Goal: Find specific page/section: Find specific page/section

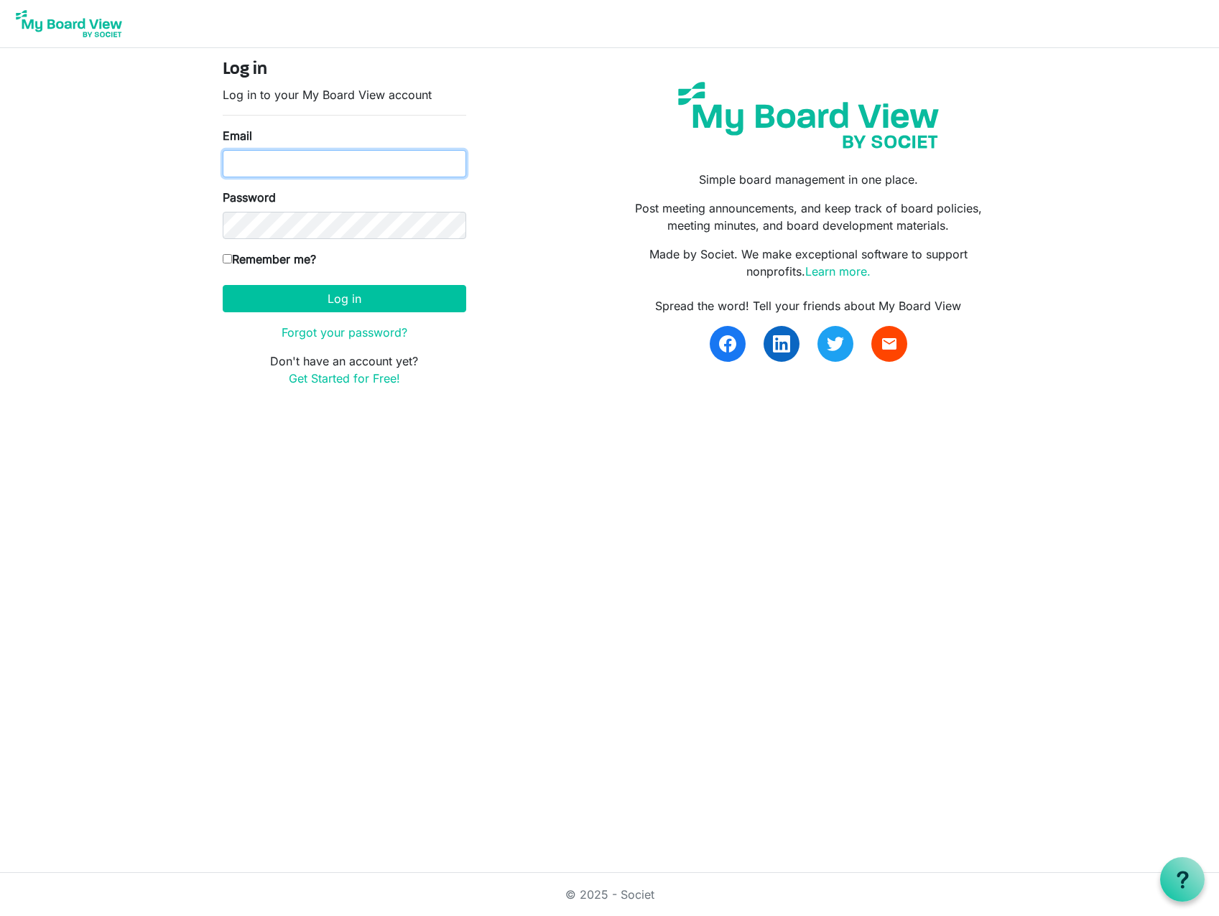
click at [327, 162] on input "Email" at bounding box center [344, 163] width 243 height 27
type input "david@habitatsaltlake.org"
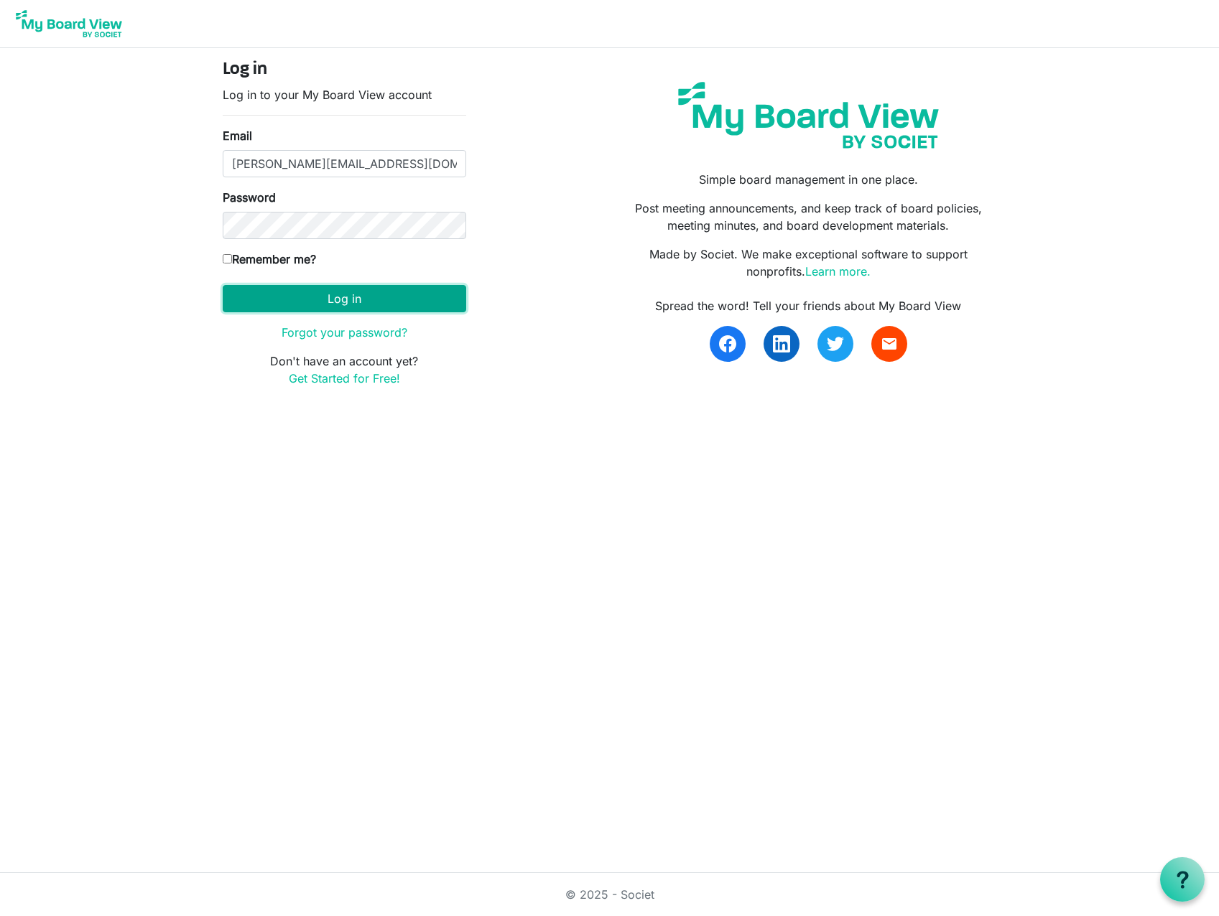
click at [340, 306] on button "Log in" at bounding box center [344, 298] width 243 height 27
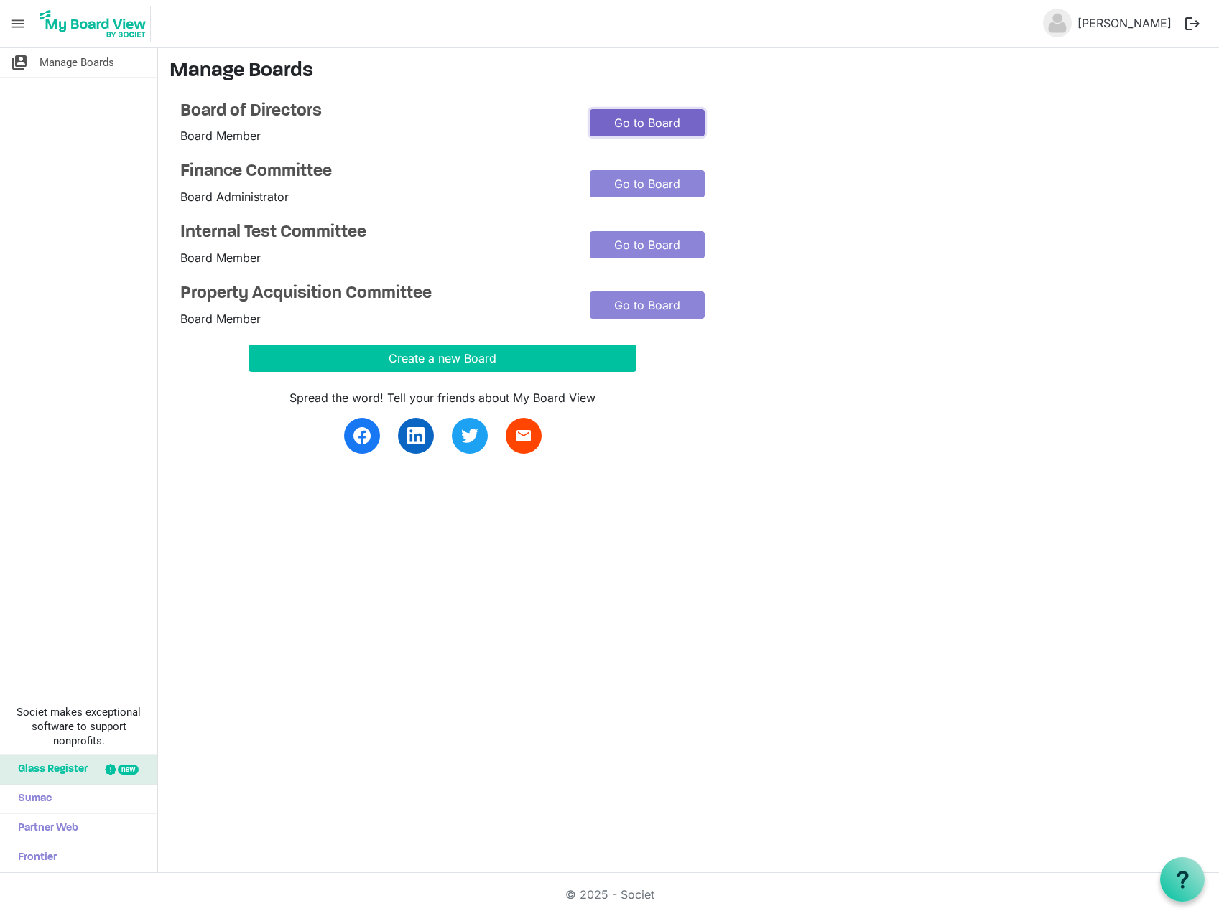
click at [639, 121] on link "Go to Board" at bounding box center [647, 122] width 115 height 27
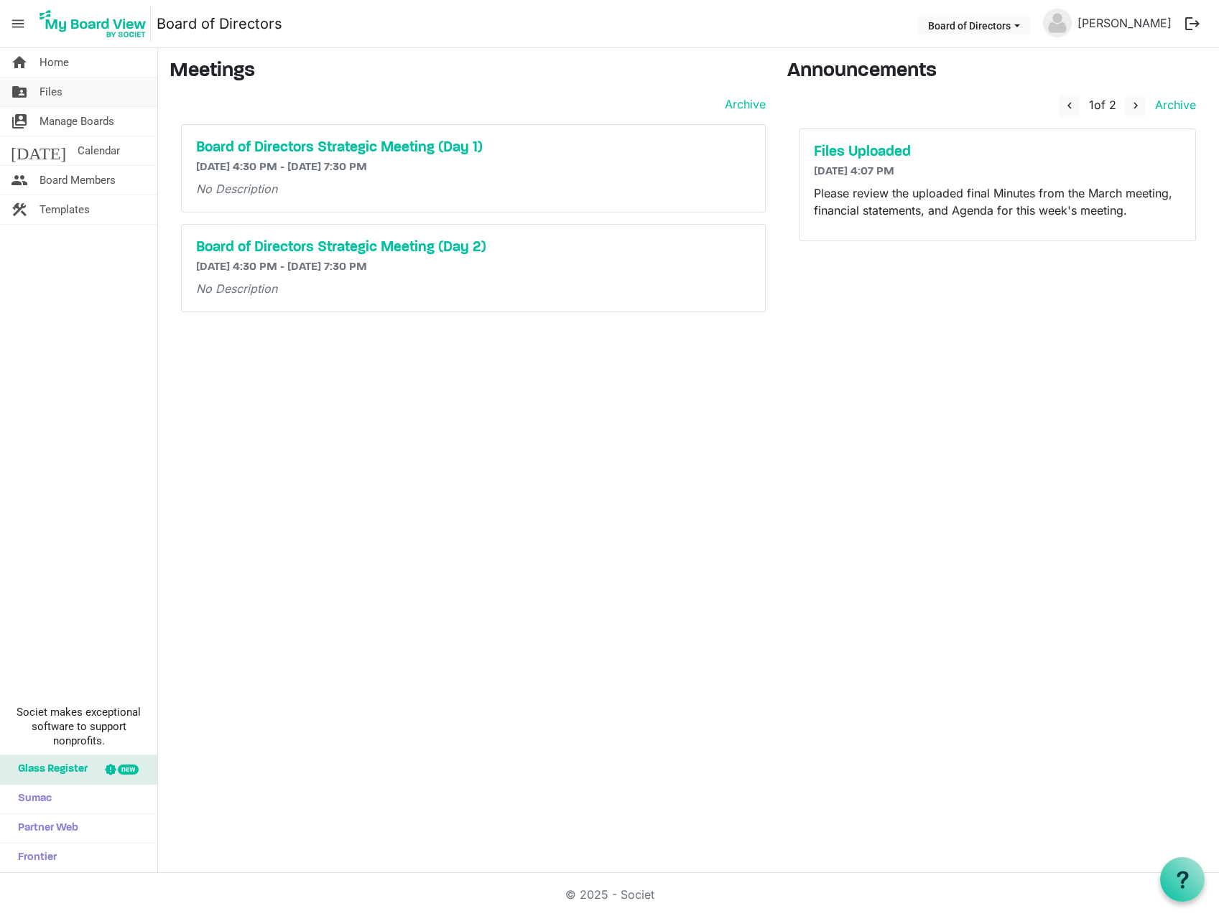
click at [49, 94] on span "Files" at bounding box center [50, 92] width 23 height 29
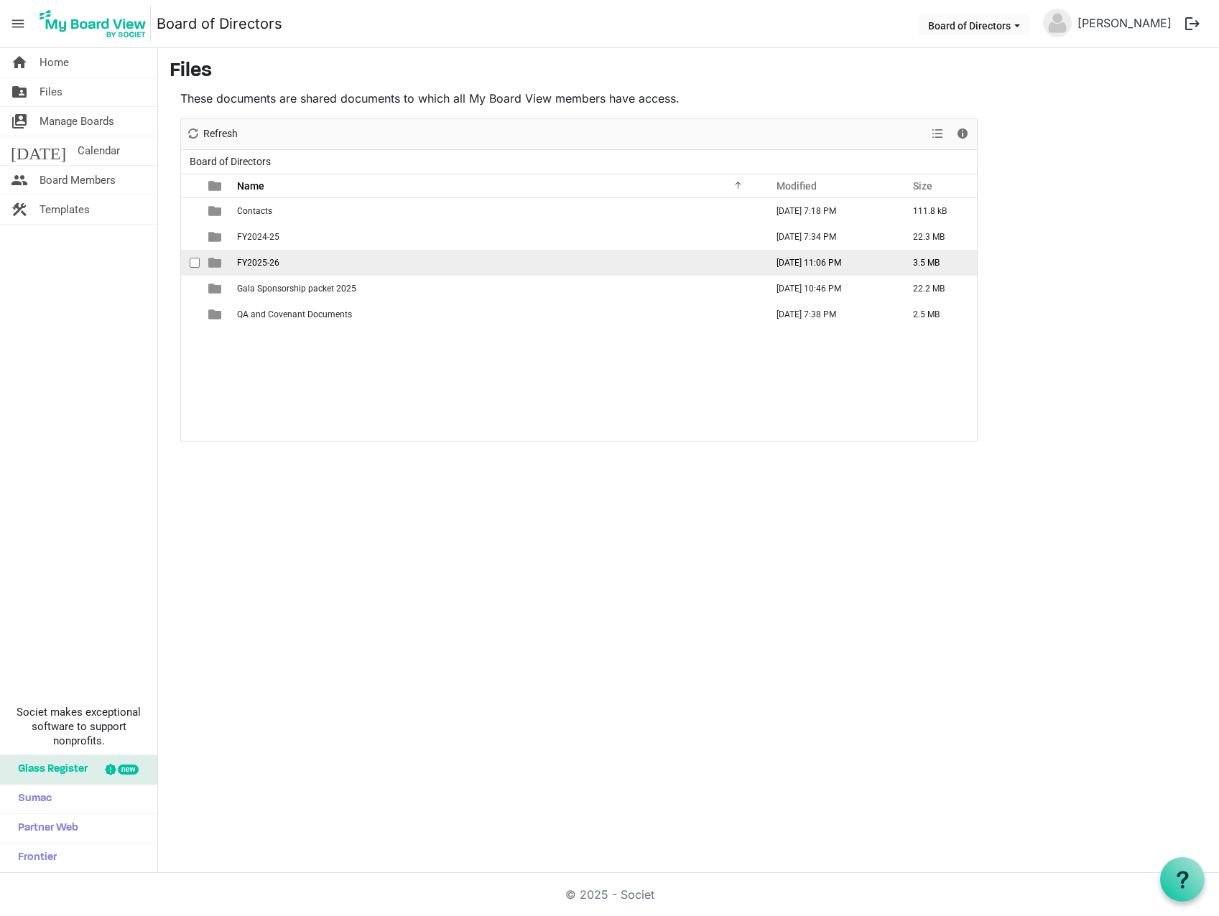
click at [243, 261] on span "FY2025-26" at bounding box center [258, 263] width 42 height 10
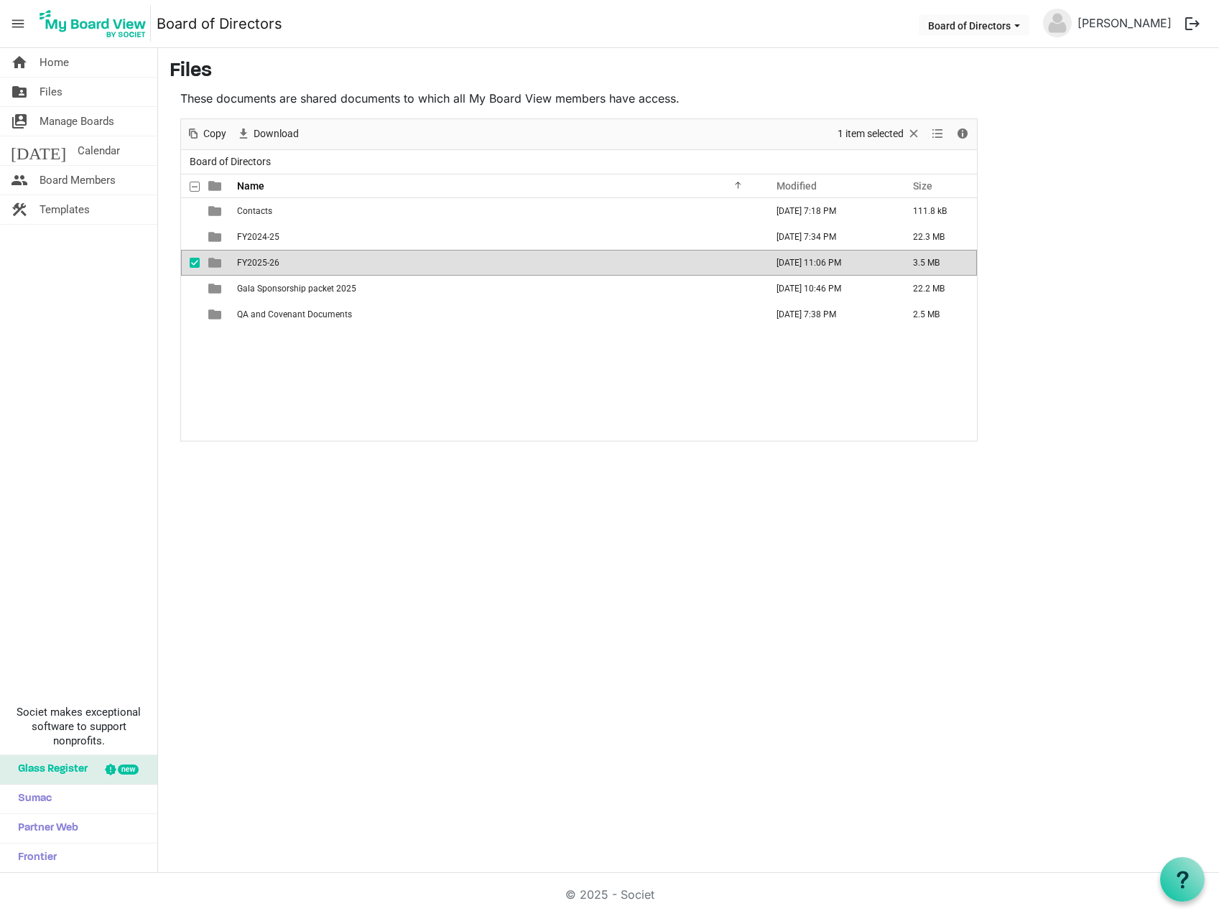
click at [243, 261] on span "FY2025-26" at bounding box center [258, 263] width 42 height 10
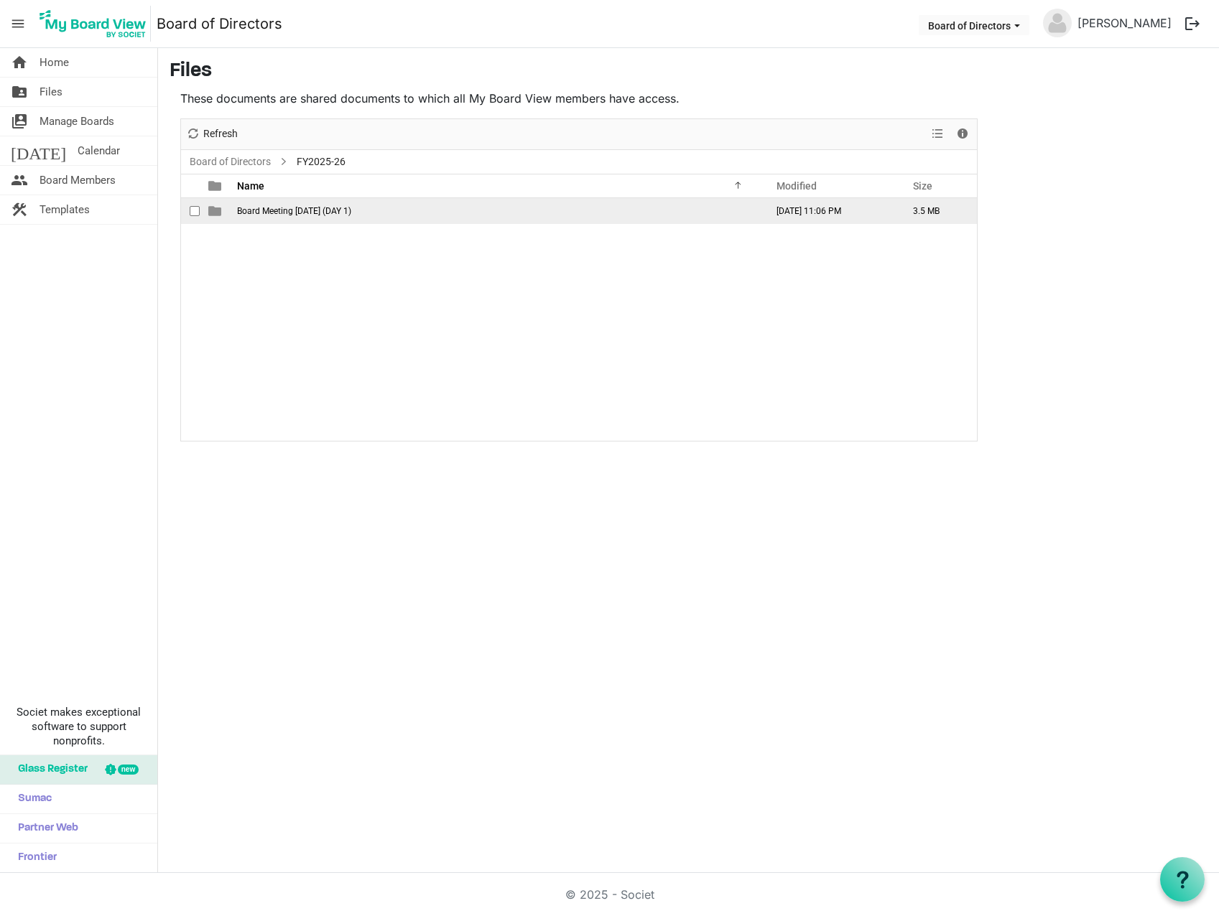
click at [283, 213] on span "Board Meeting [DATE] (DAY 1)" at bounding box center [294, 211] width 114 height 10
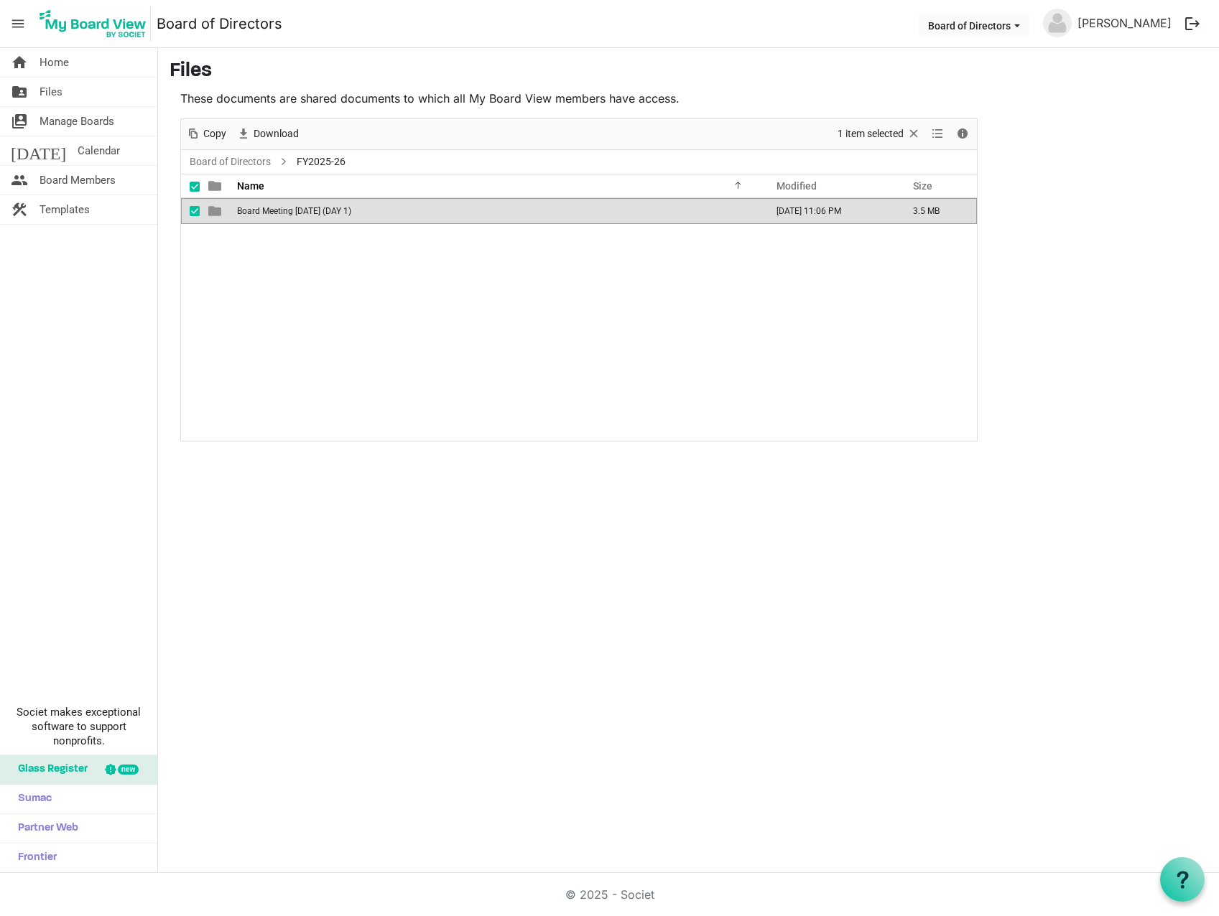
click at [283, 213] on span "Board Meeting August 26, 2025 (DAY 1)" at bounding box center [294, 211] width 114 height 10
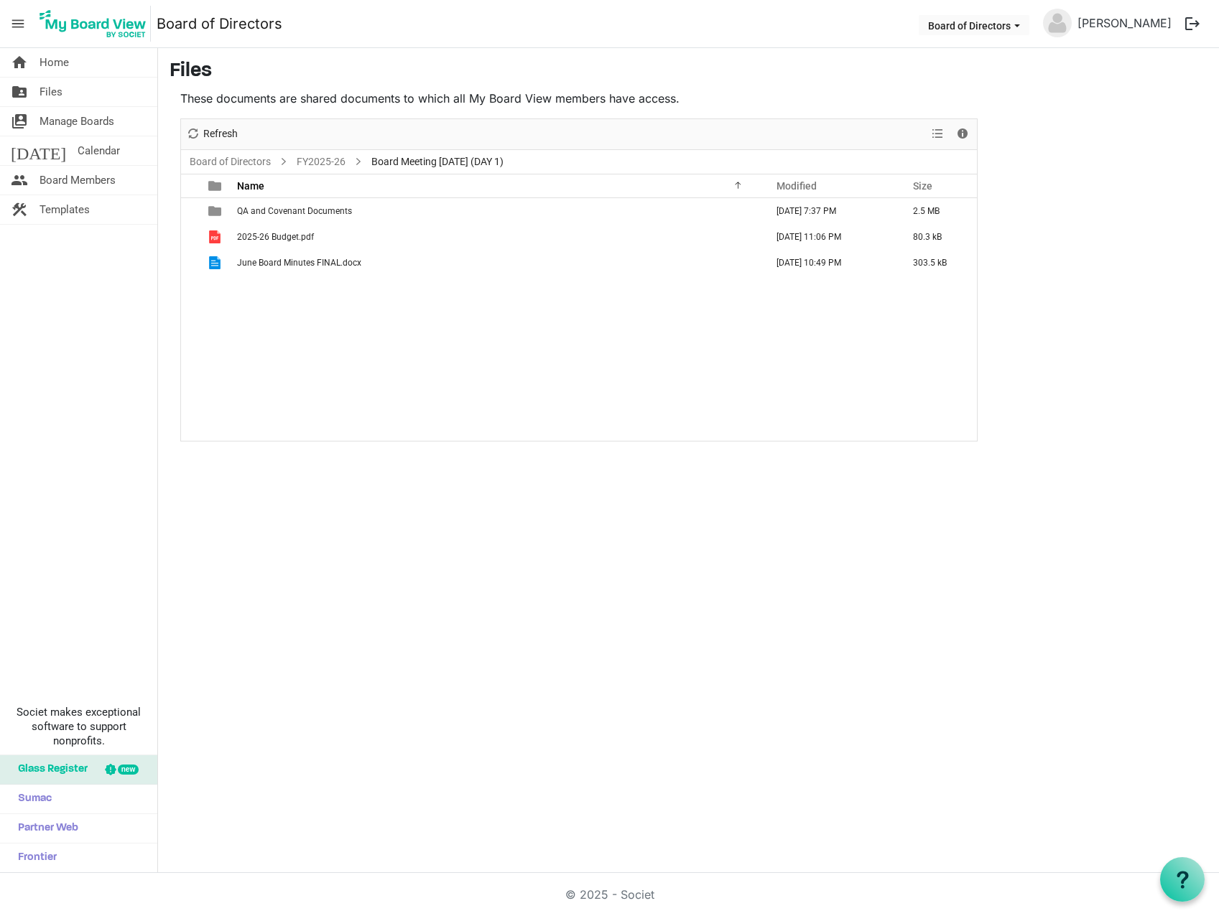
click at [259, 345] on div "QA and Covenant Documents August 24, 2025 7:37 PM 2.5 MB 2025-26 Budget.pdf Aug…" at bounding box center [579, 319] width 796 height 243
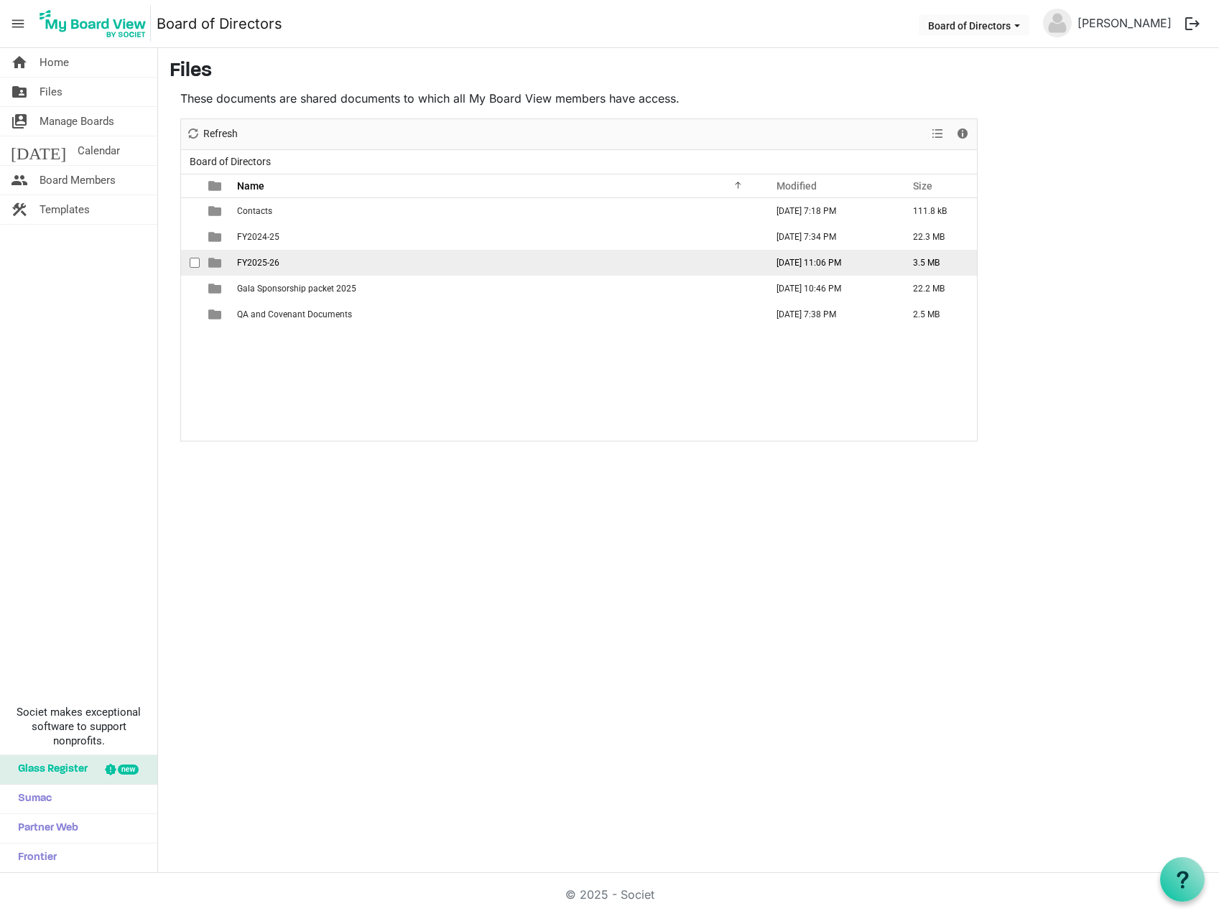
click at [255, 264] on span "FY2025-26" at bounding box center [258, 263] width 42 height 10
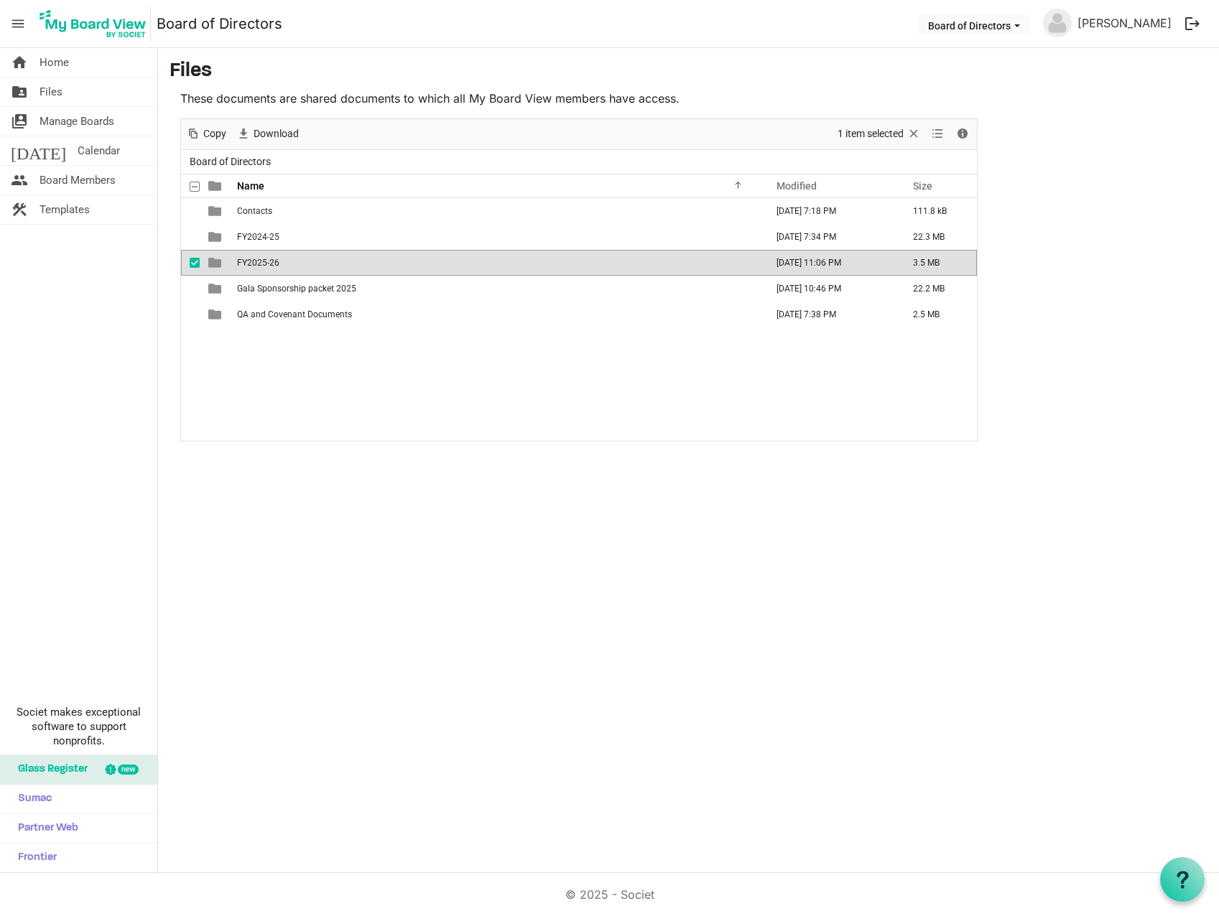
click at [255, 264] on span "FY2025-26" at bounding box center [258, 263] width 42 height 10
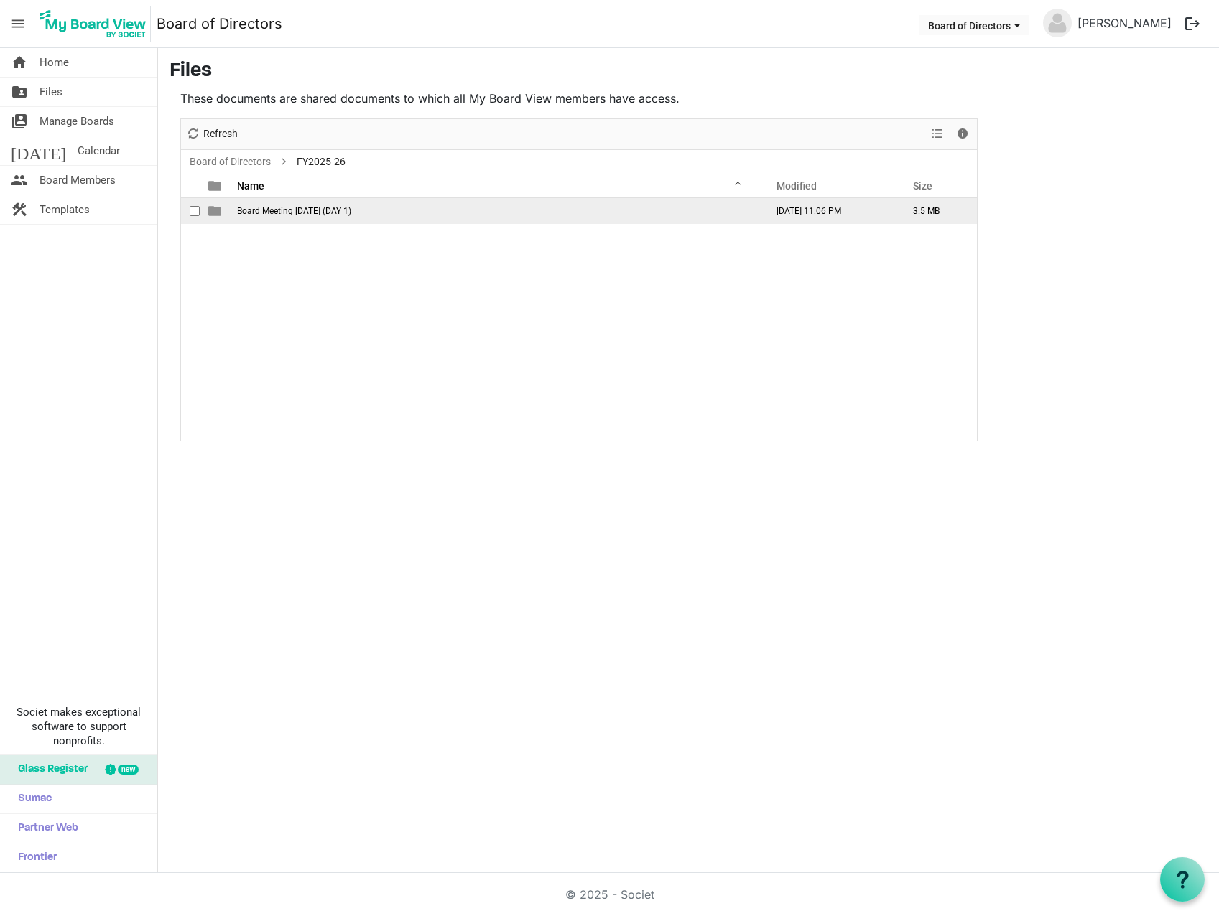
click at [287, 213] on span "Board Meeting [DATE] (DAY 1)" at bounding box center [294, 211] width 114 height 10
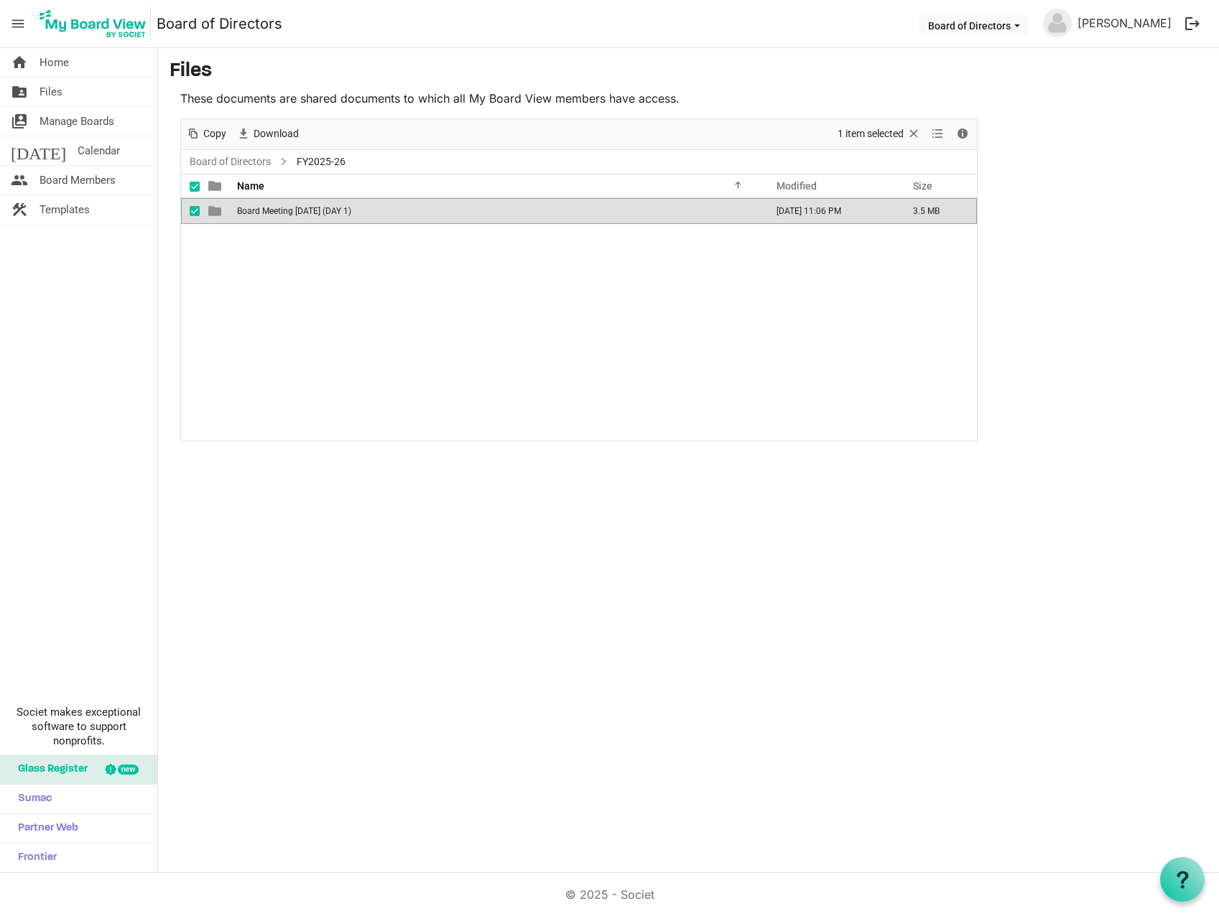
click at [287, 213] on span "Board Meeting [DATE] (DAY 1)" at bounding box center [294, 211] width 114 height 10
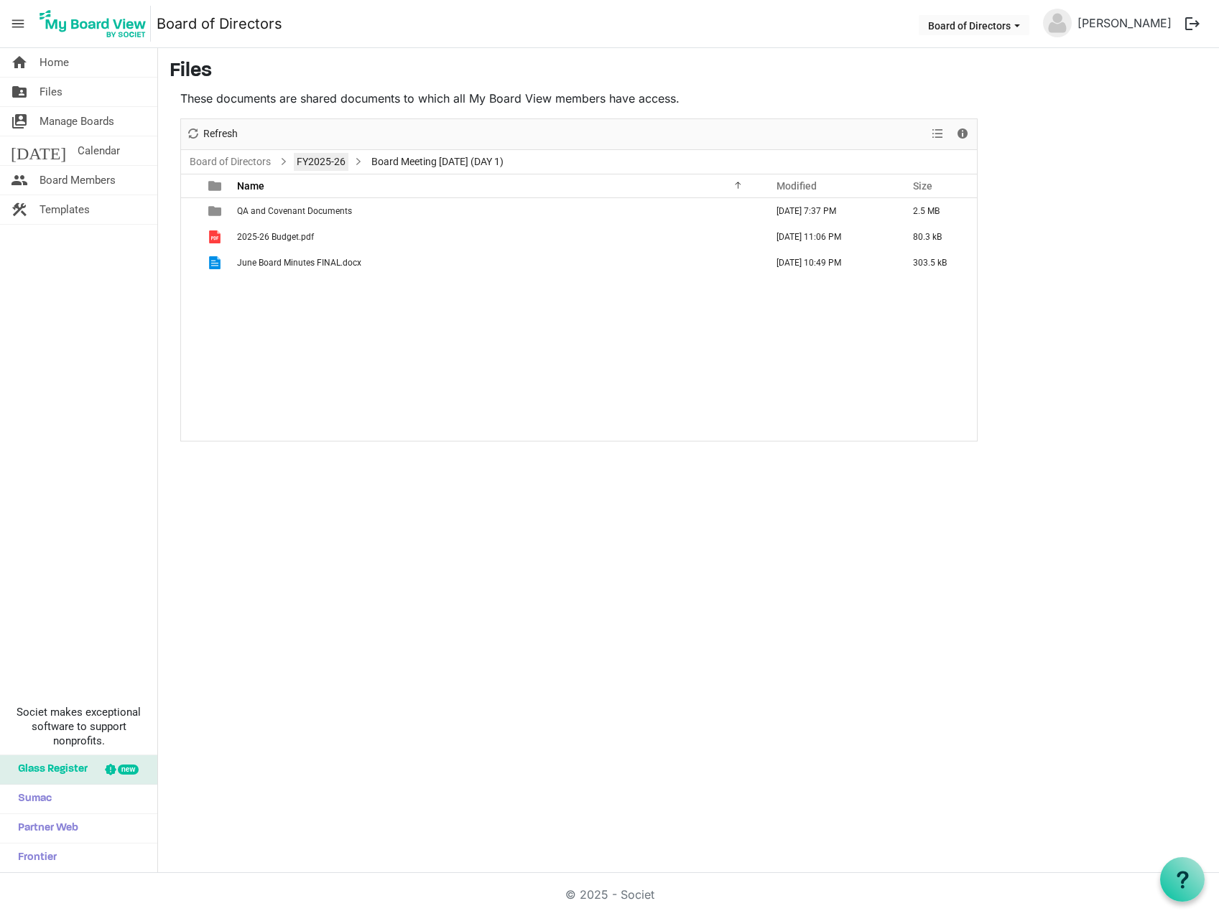
click at [332, 162] on link "FY2025-26" at bounding box center [321, 162] width 55 height 18
click at [214, 161] on link "Board of Directors" at bounding box center [230, 162] width 87 height 18
click at [23, 88] on span "folder_shared" at bounding box center [19, 92] width 17 height 29
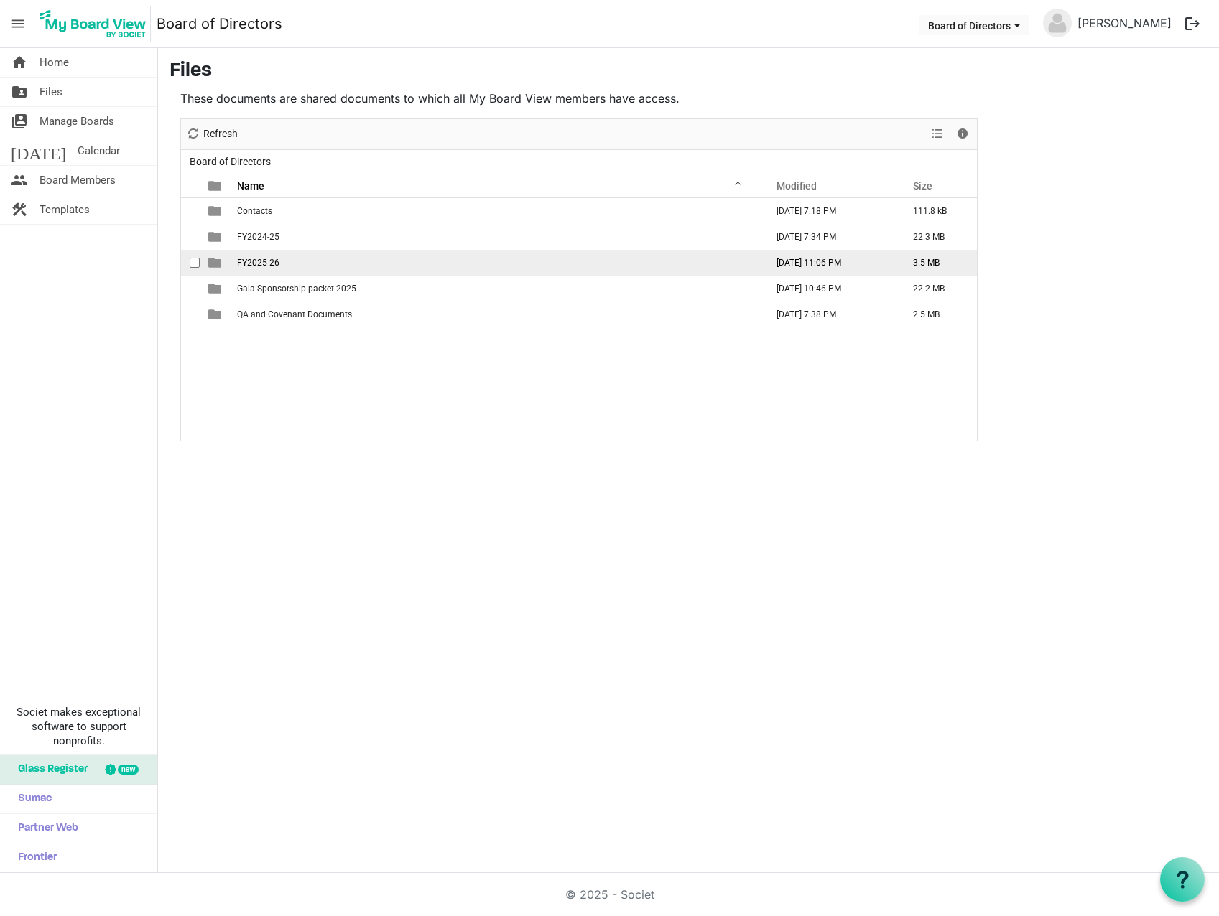
click at [248, 266] on span "FY2025-26" at bounding box center [258, 263] width 42 height 10
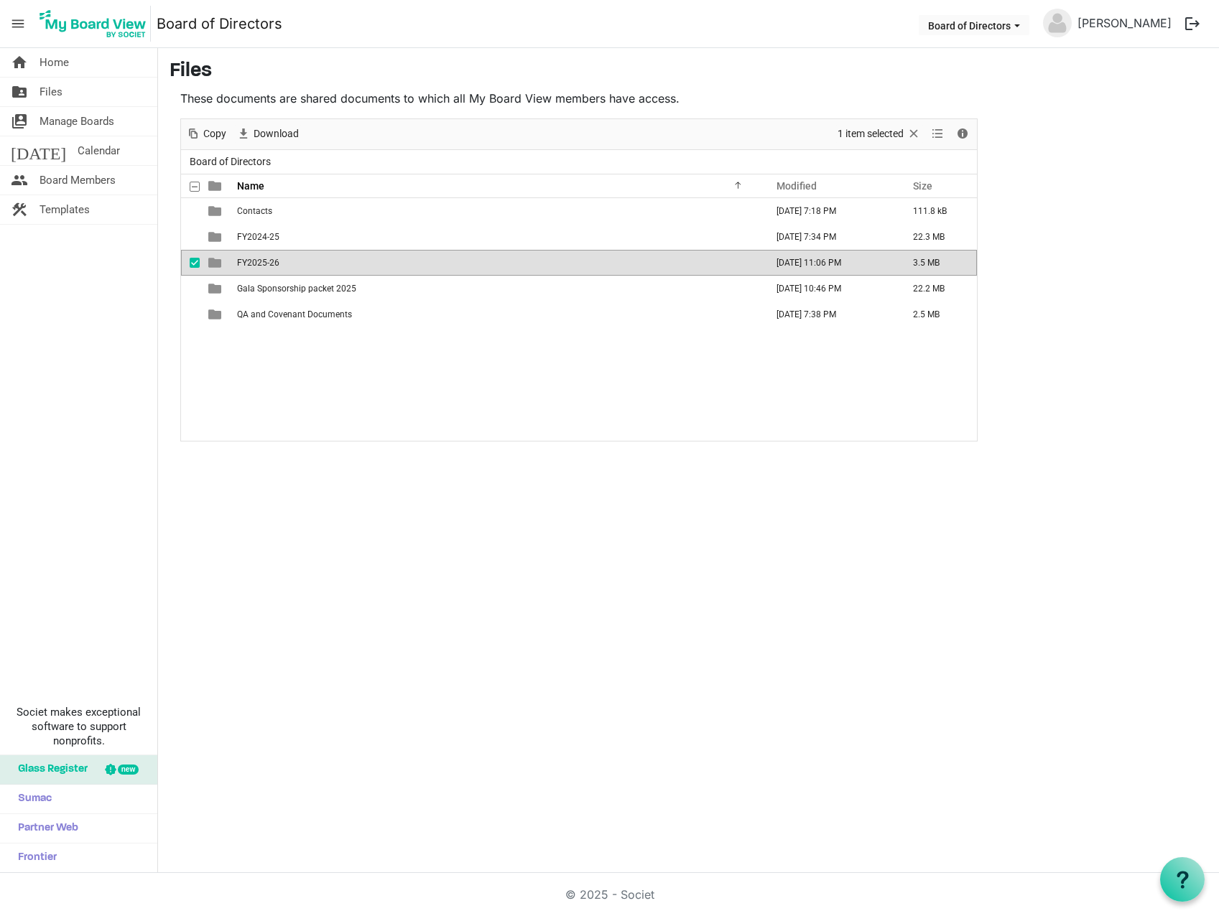
click at [248, 266] on span "FY2025-26" at bounding box center [258, 263] width 42 height 10
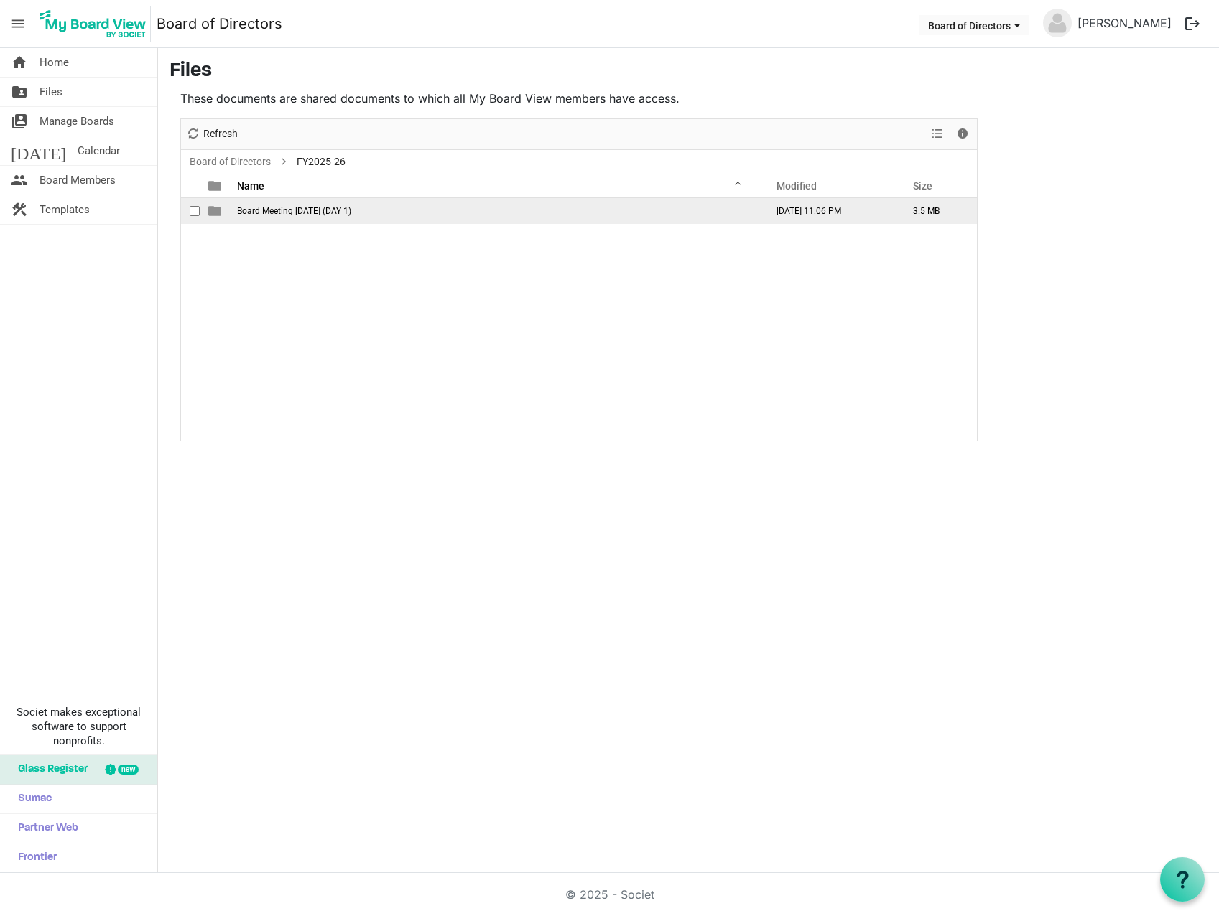
click at [254, 216] on td "Board Meeting [DATE] (DAY 1)" at bounding box center [497, 211] width 529 height 26
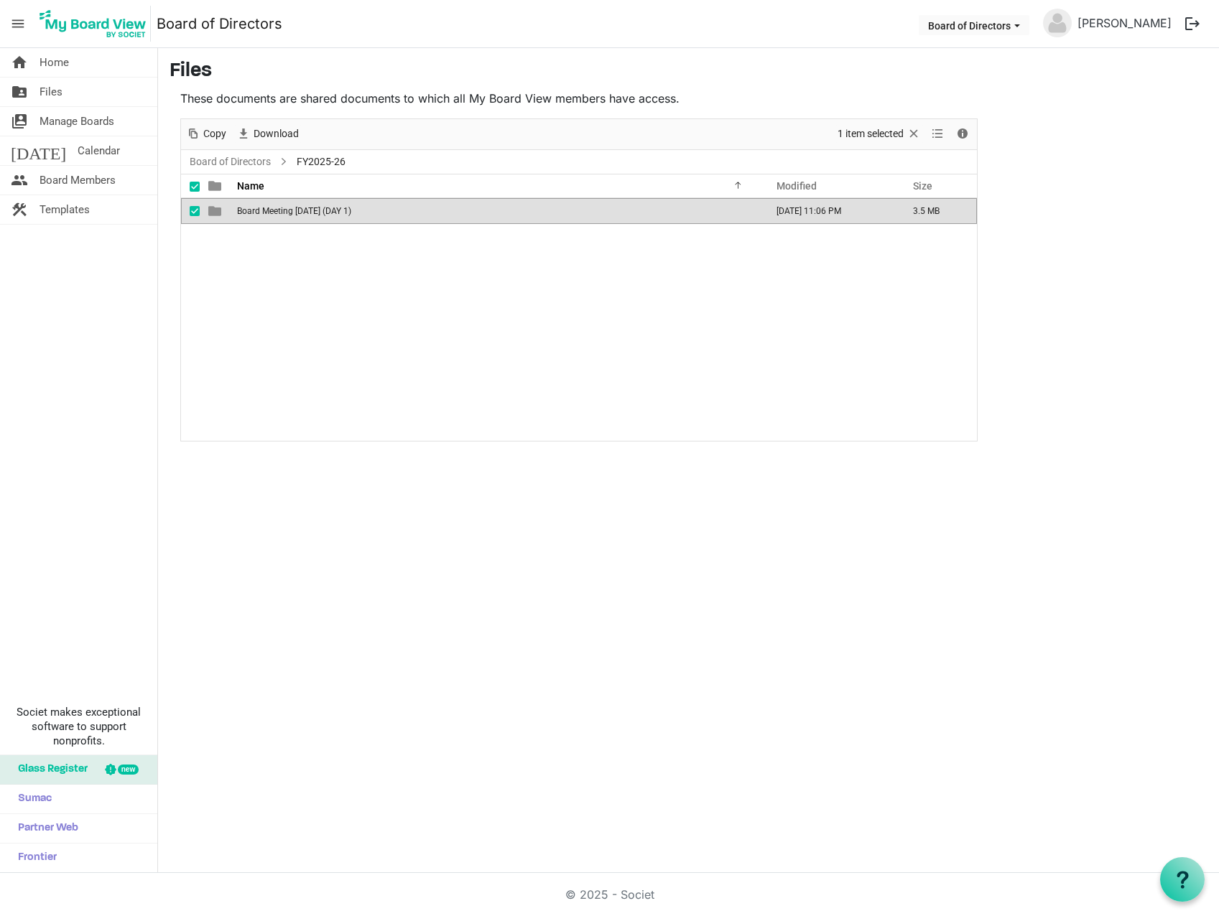
click at [254, 216] on td "Board Meeting August 26, 2025 (DAY 1)" at bounding box center [497, 211] width 529 height 26
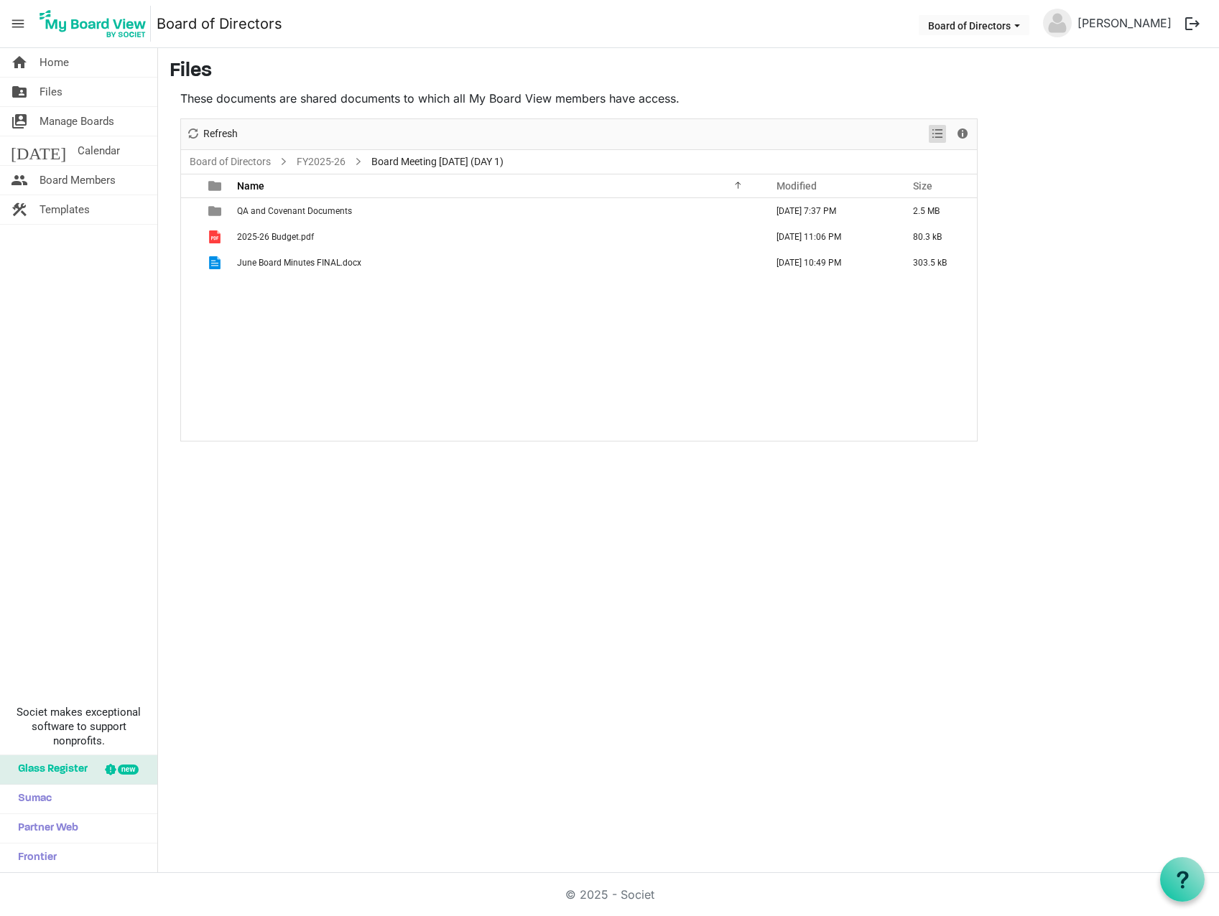
click at [935, 136] on span "View dropdownbutton" at bounding box center [937, 134] width 17 height 18
click at [532, 317] on div "QA and Covenant Documents August 24, 2025 7:37 PM 2.5 MB 2025-26 Budget.pdf Aug…" at bounding box center [579, 319] width 796 height 243
click at [47, 91] on span "Files" at bounding box center [50, 92] width 23 height 29
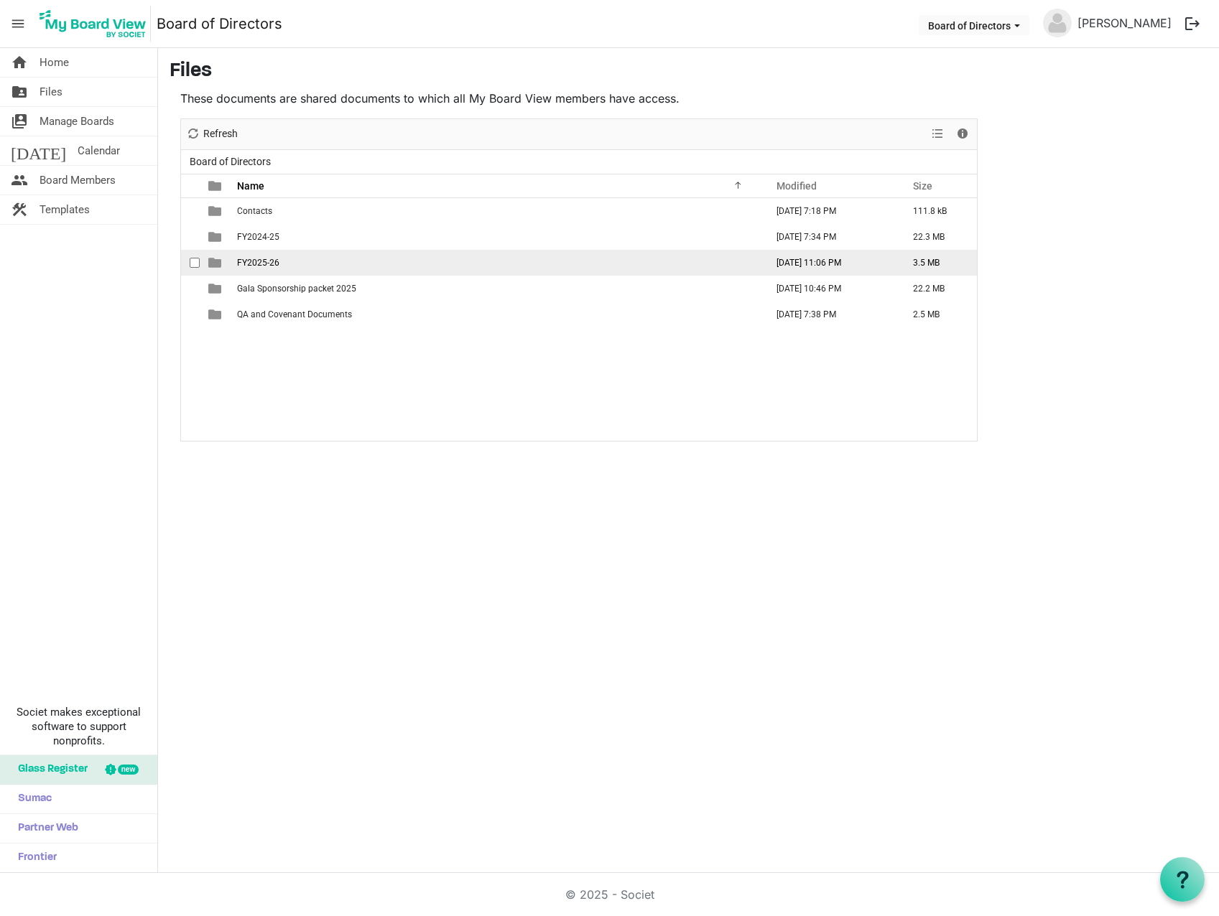
click at [246, 266] on span "FY2025-26" at bounding box center [258, 263] width 42 height 10
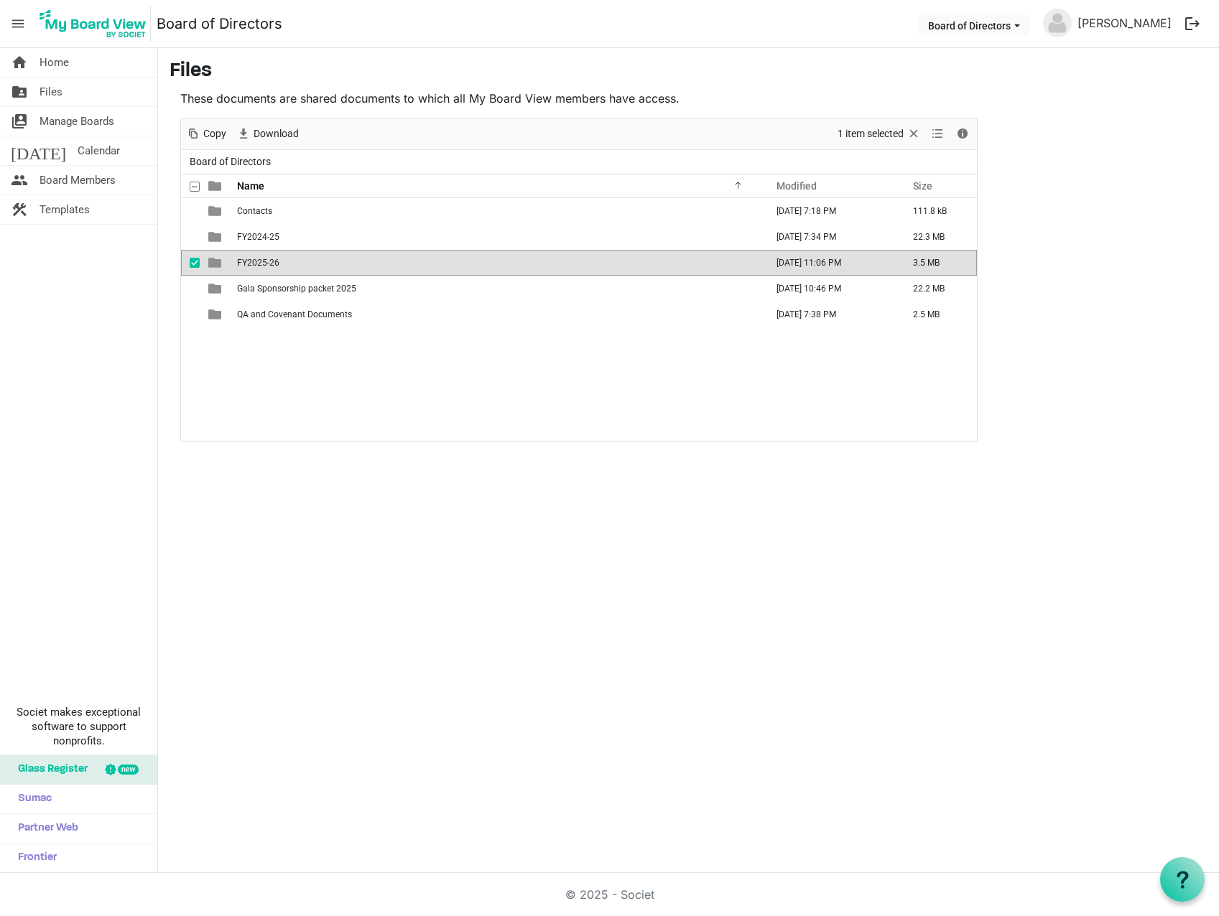
click at [246, 266] on span "FY2025-26" at bounding box center [258, 263] width 42 height 10
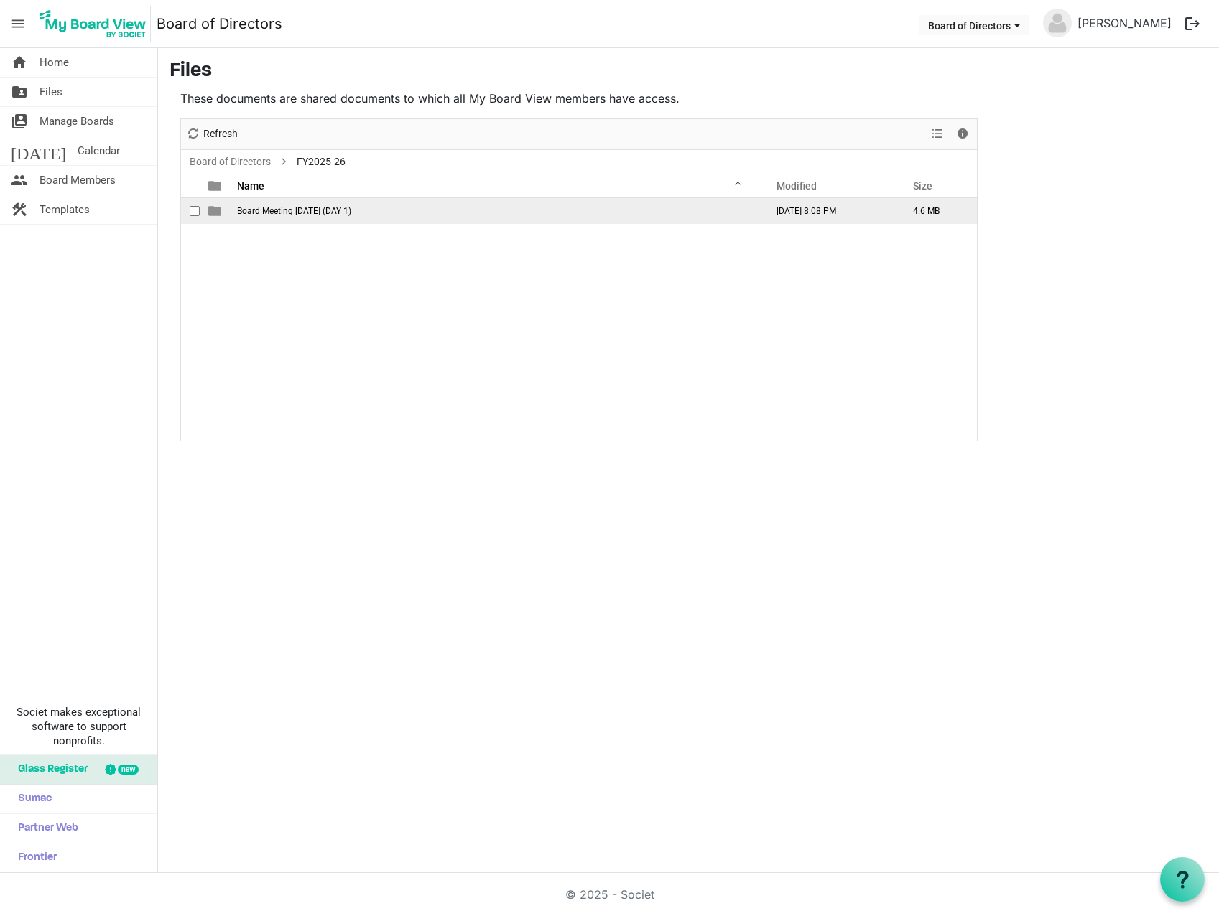
click at [312, 214] on span "Board Meeting August 26, 2025 (DAY 1)" at bounding box center [294, 211] width 114 height 10
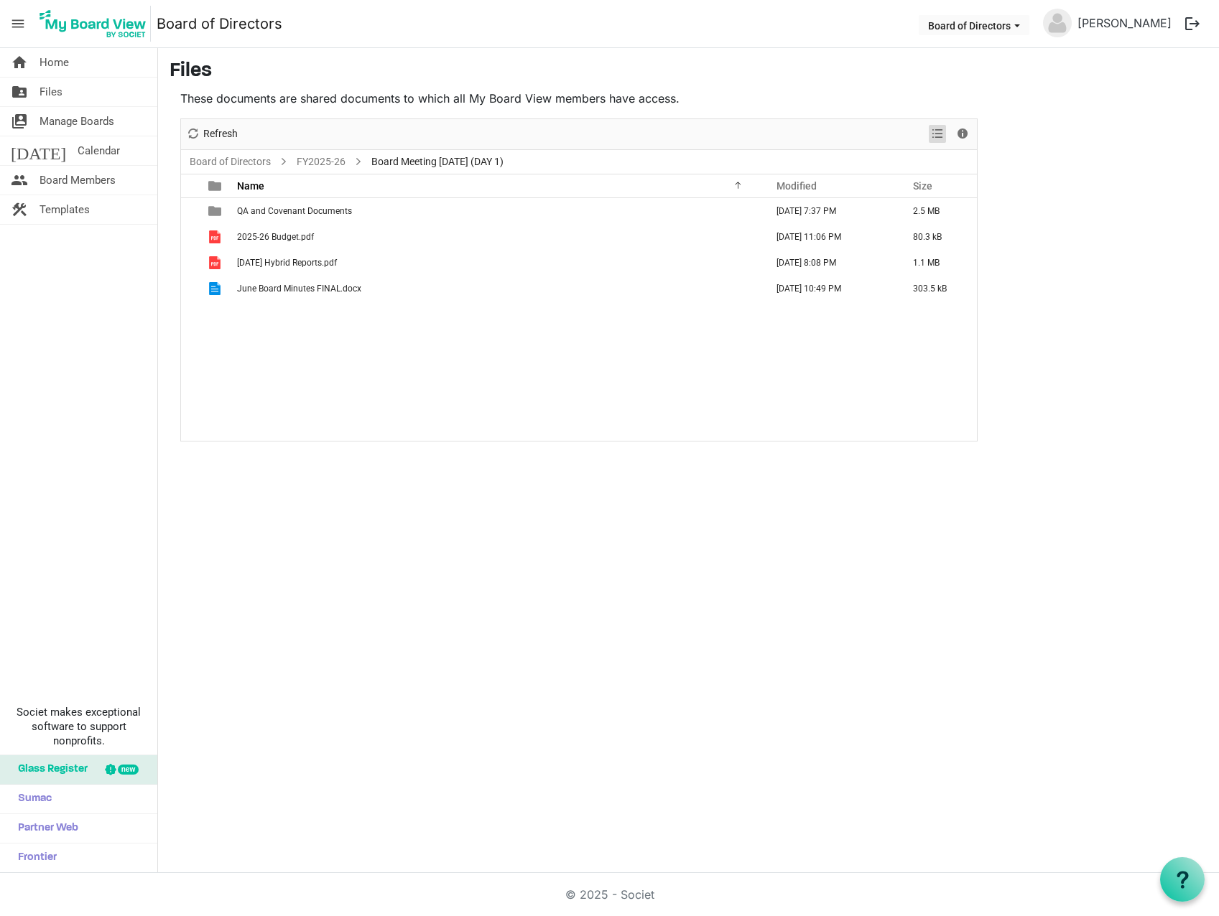
click at [943, 133] on span "View dropdownbutton" at bounding box center [937, 134] width 17 height 18
click at [1013, 27] on button "Board of Directors" at bounding box center [974, 25] width 111 height 20
click at [45, 88] on span "Files" at bounding box center [50, 92] width 23 height 29
click at [46, 88] on span "Files" at bounding box center [50, 92] width 23 height 29
click at [52, 67] on span "Home" at bounding box center [53, 62] width 29 height 29
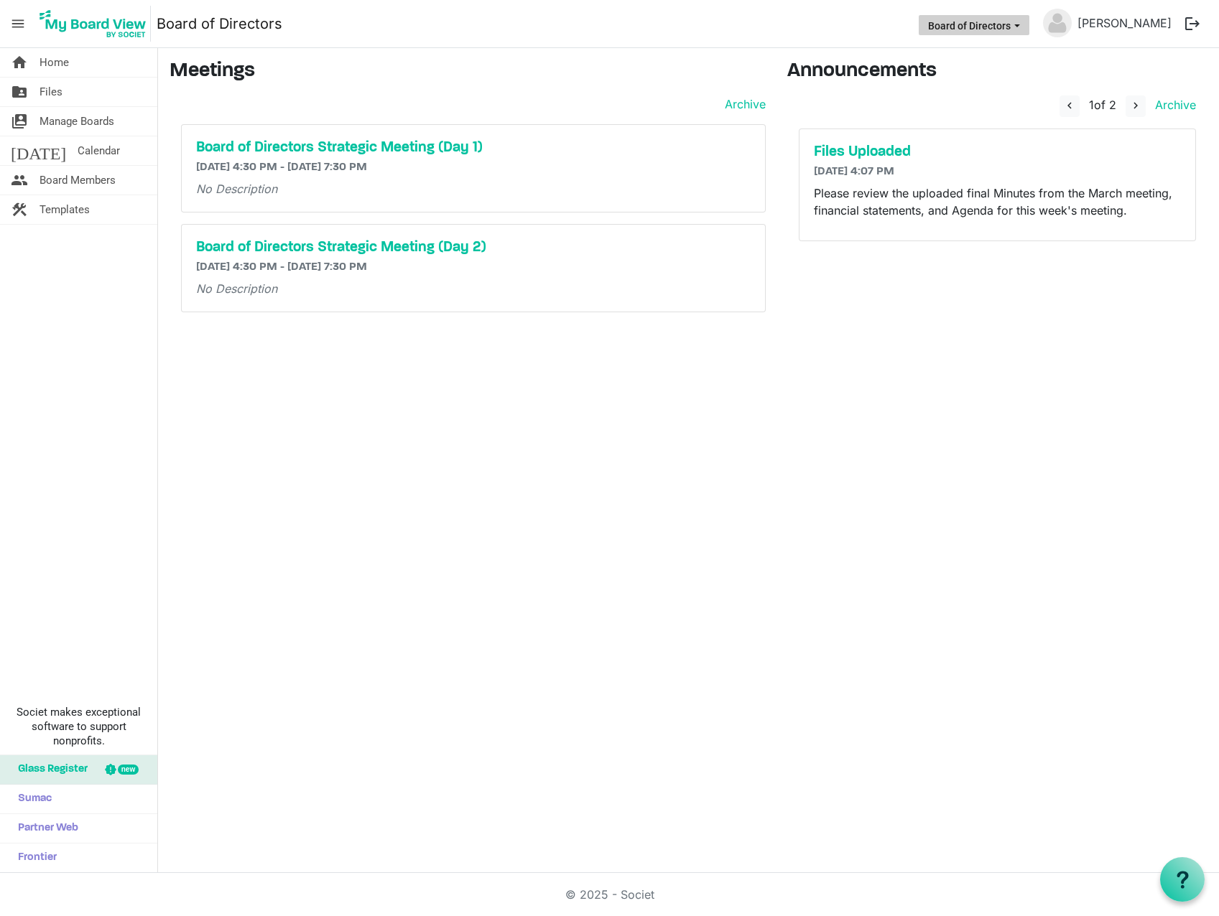
click at [1023, 25] on span "Board of Directors dropdownbutton" at bounding box center [1016, 26] width 13 height 6
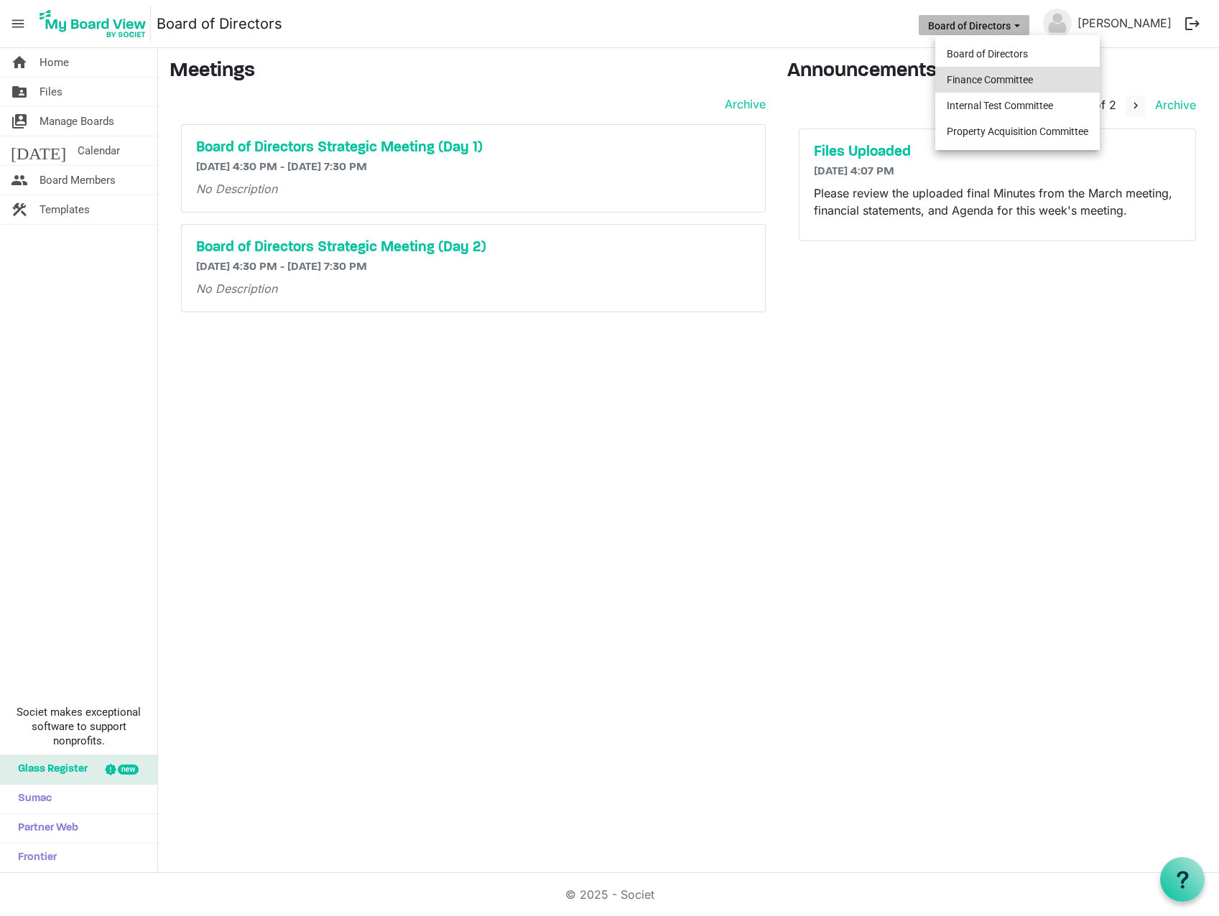
click at [962, 82] on li "Finance Committee" at bounding box center [1017, 80] width 164 height 26
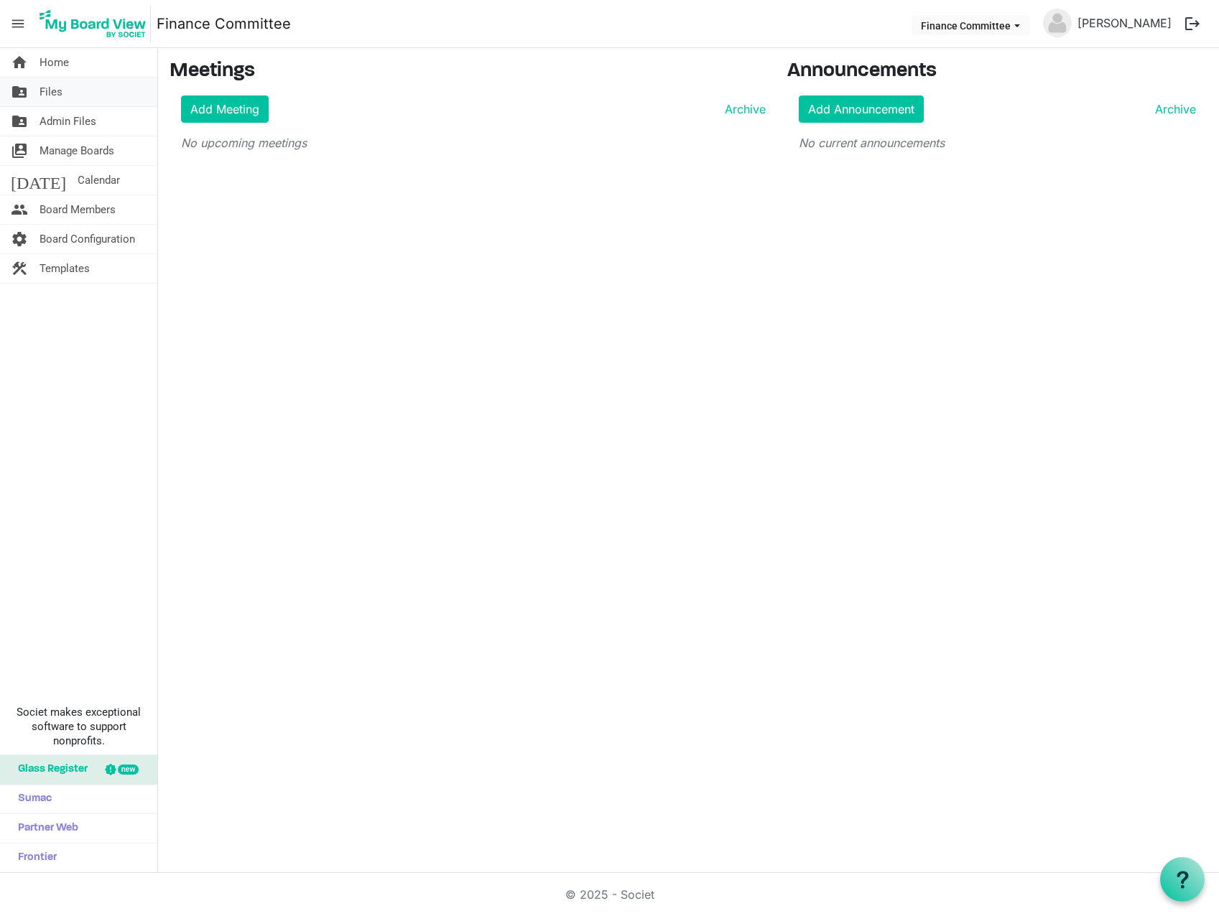
click at [34, 91] on link "folder_shared Files" at bounding box center [78, 92] width 157 height 29
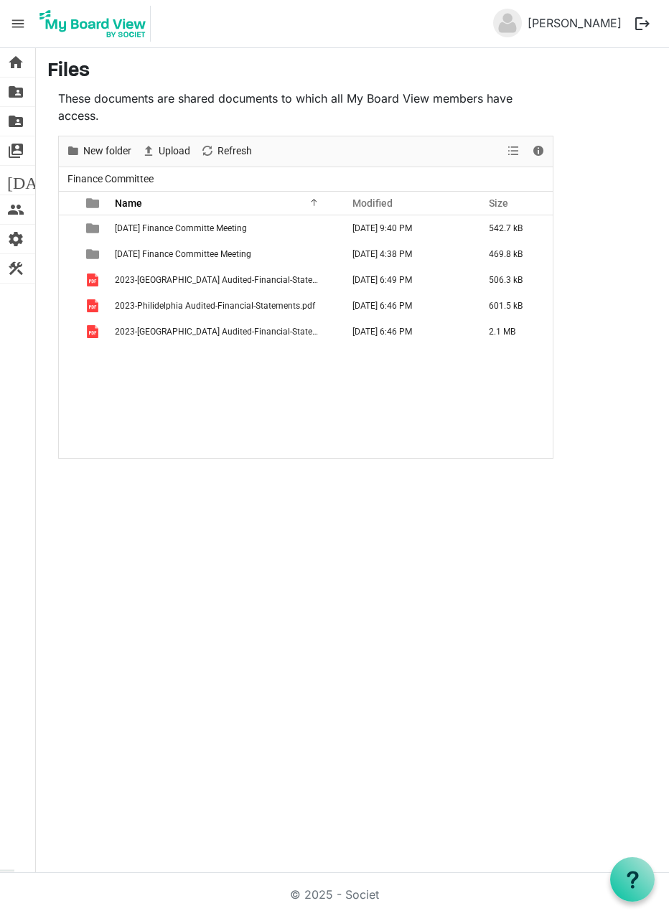
drag, startPoint x: 131, startPoint y: 361, endPoint x: -679, endPoint y: 363, distance: 810.1
click at [0, 363] on html "menu Finance Committee Finance Committee David Cannon logout home Home folder_s…" at bounding box center [334, 458] width 669 height 916
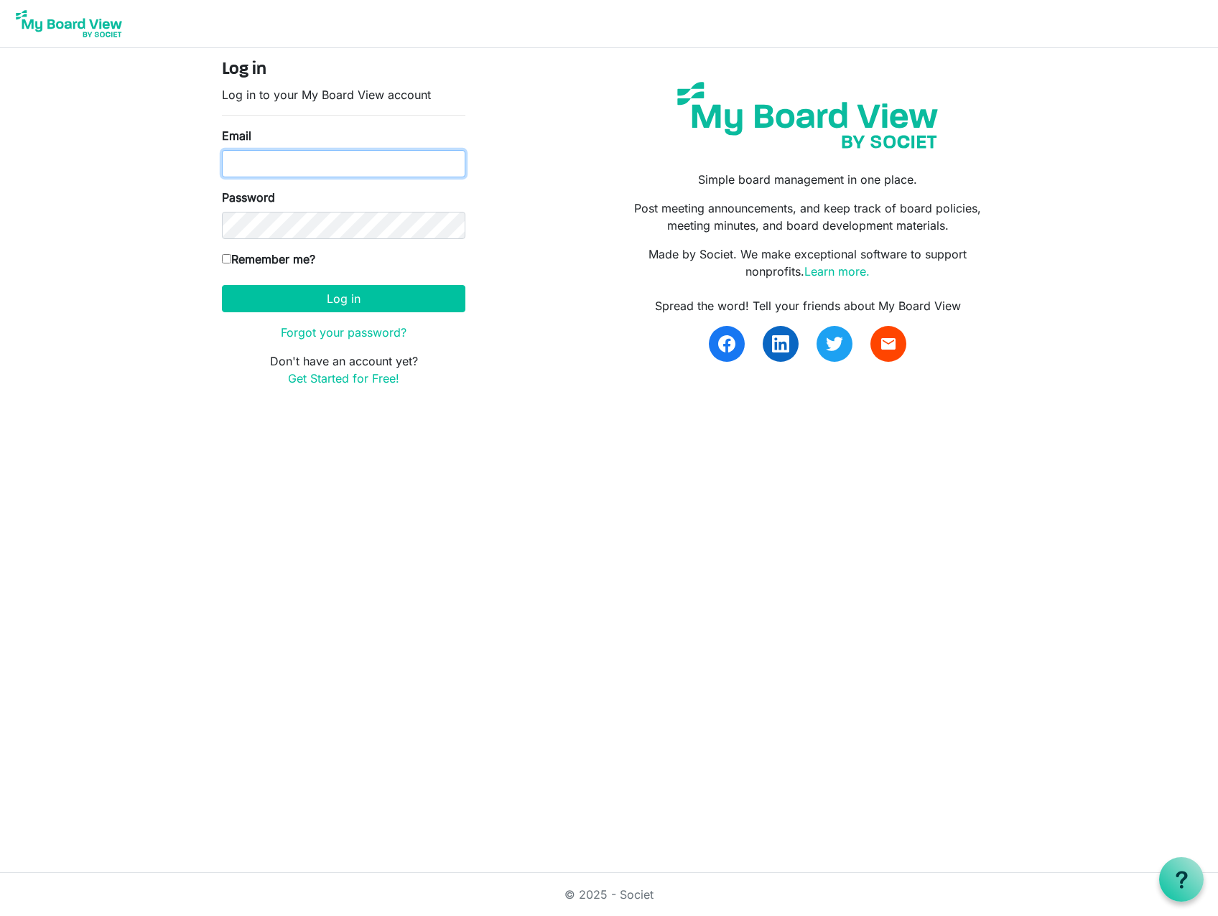
click at [338, 163] on input "Email" at bounding box center [343, 163] width 243 height 27
type input "david@habitatsaltlake.org"
click at [230, 258] on input "Remember me?" at bounding box center [226, 258] width 9 height 9
checkbox input "true"
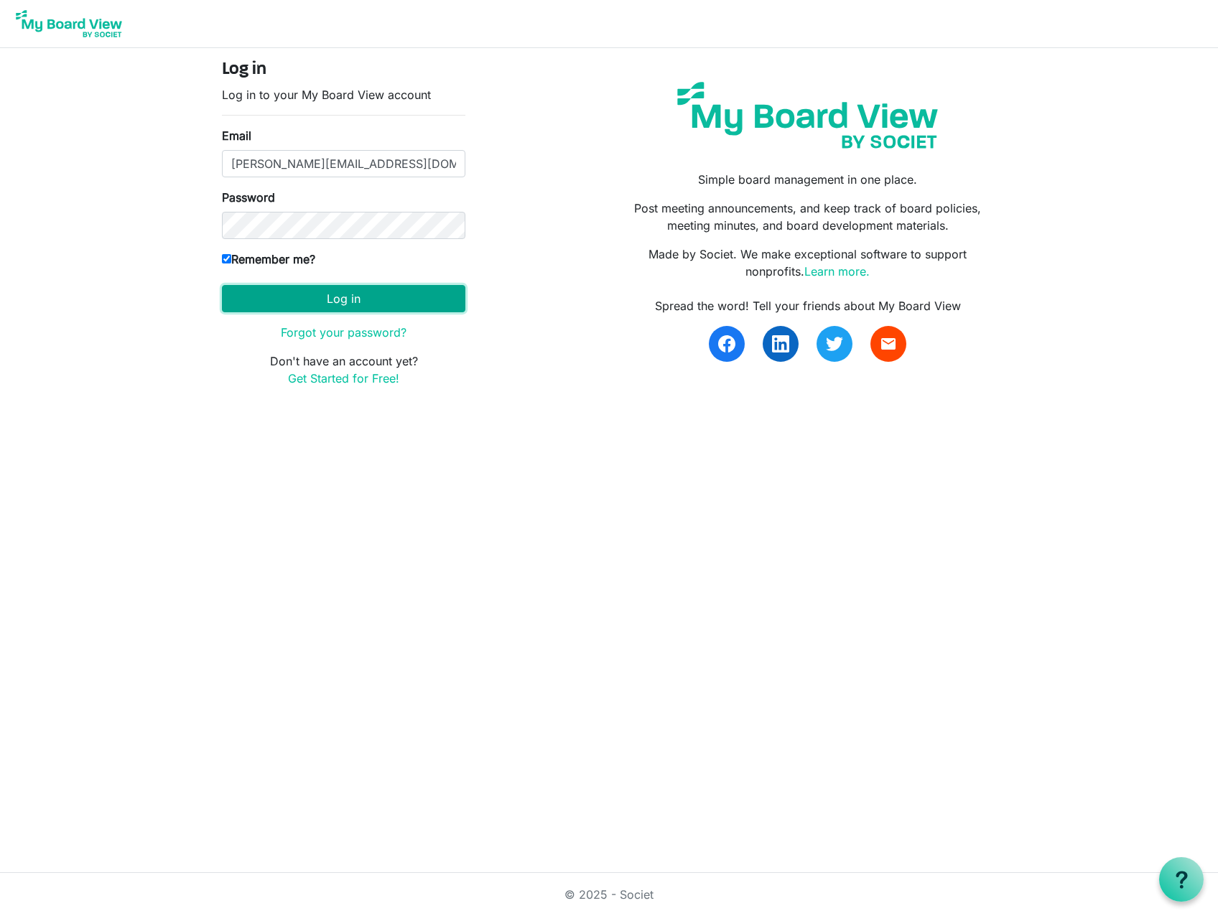
click at [305, 304] on button "Log in" at bounding box center [343, 298] width 243 height 27
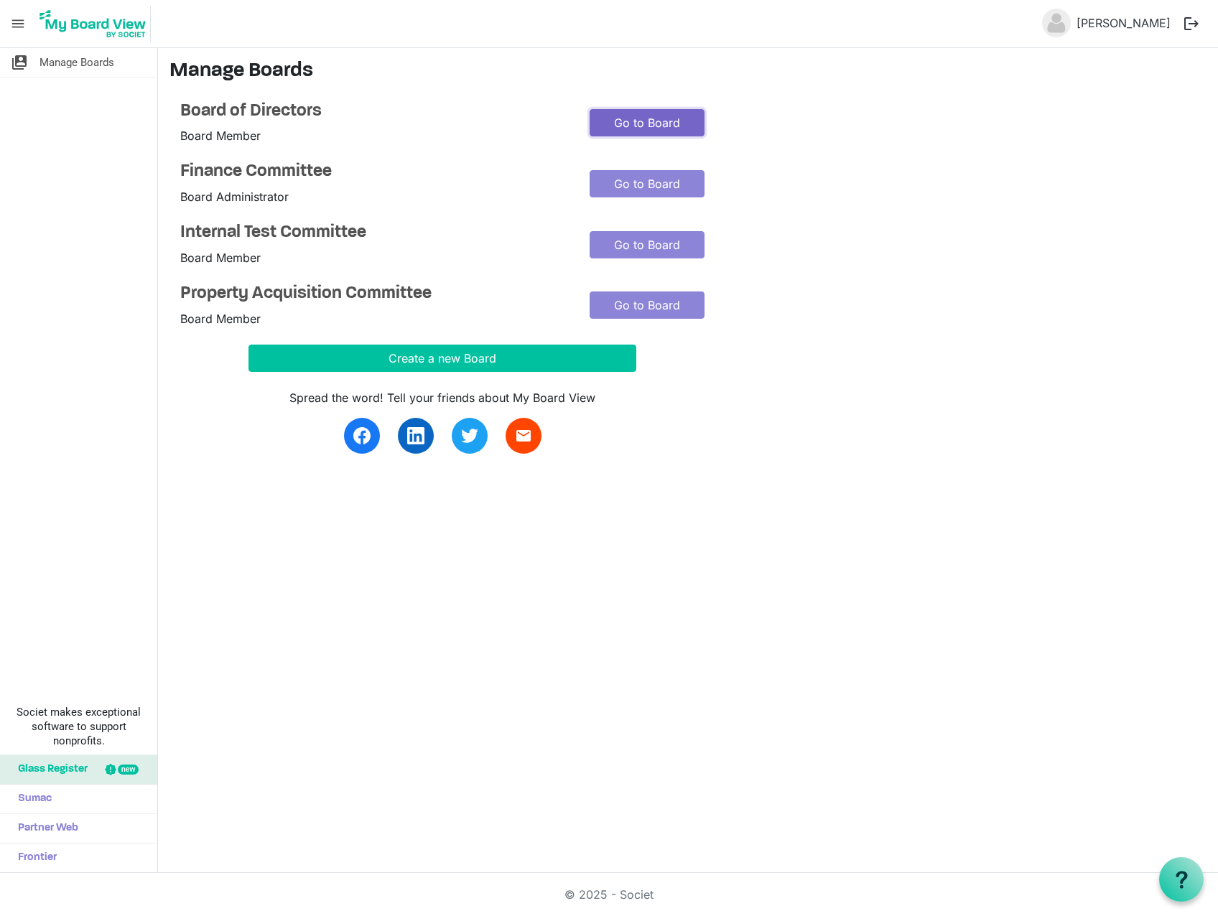
click at [671, 121] on link "Go to Board" at bounding box center [647, 122] width 115 height 27
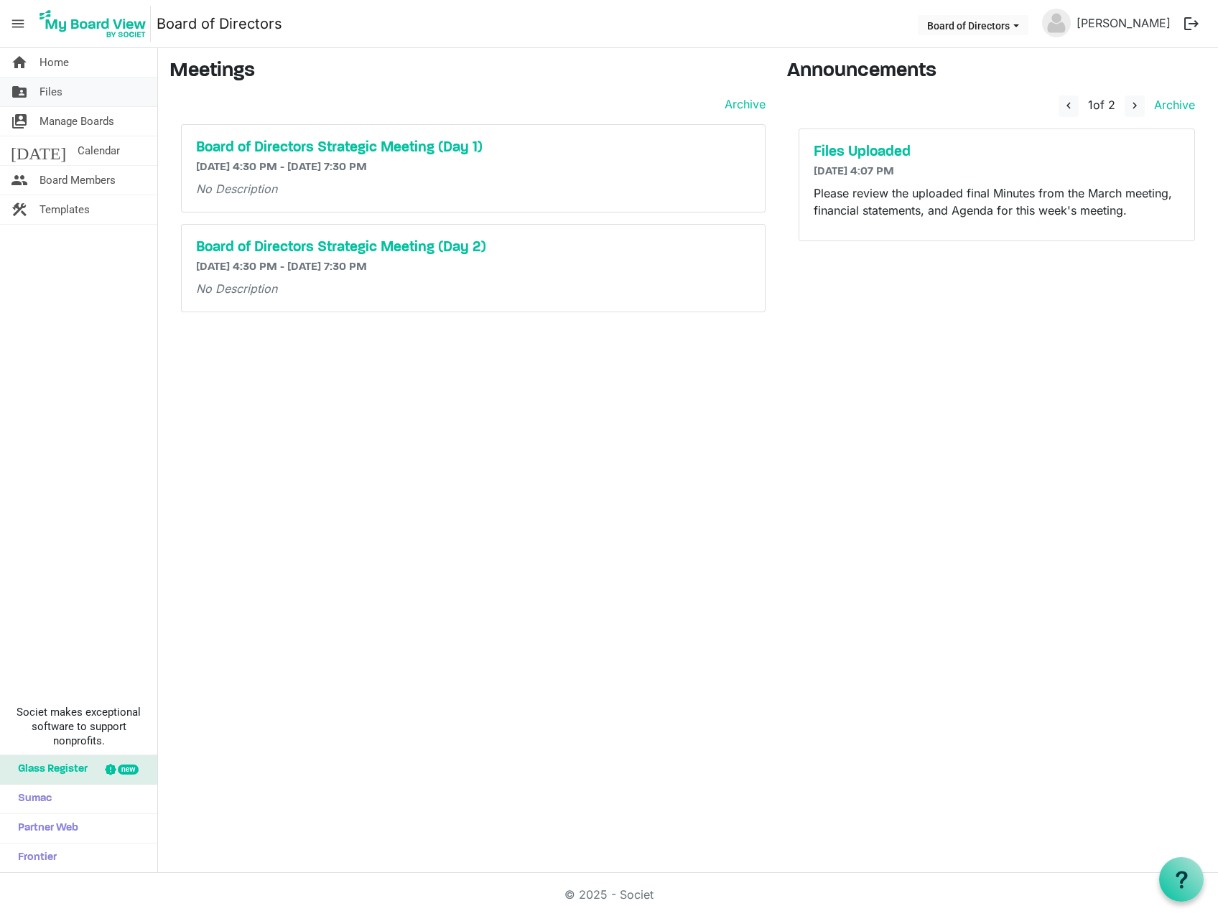
click at [55, 84] on span "Files" at bounding box center [50, 92] width 23 height 29
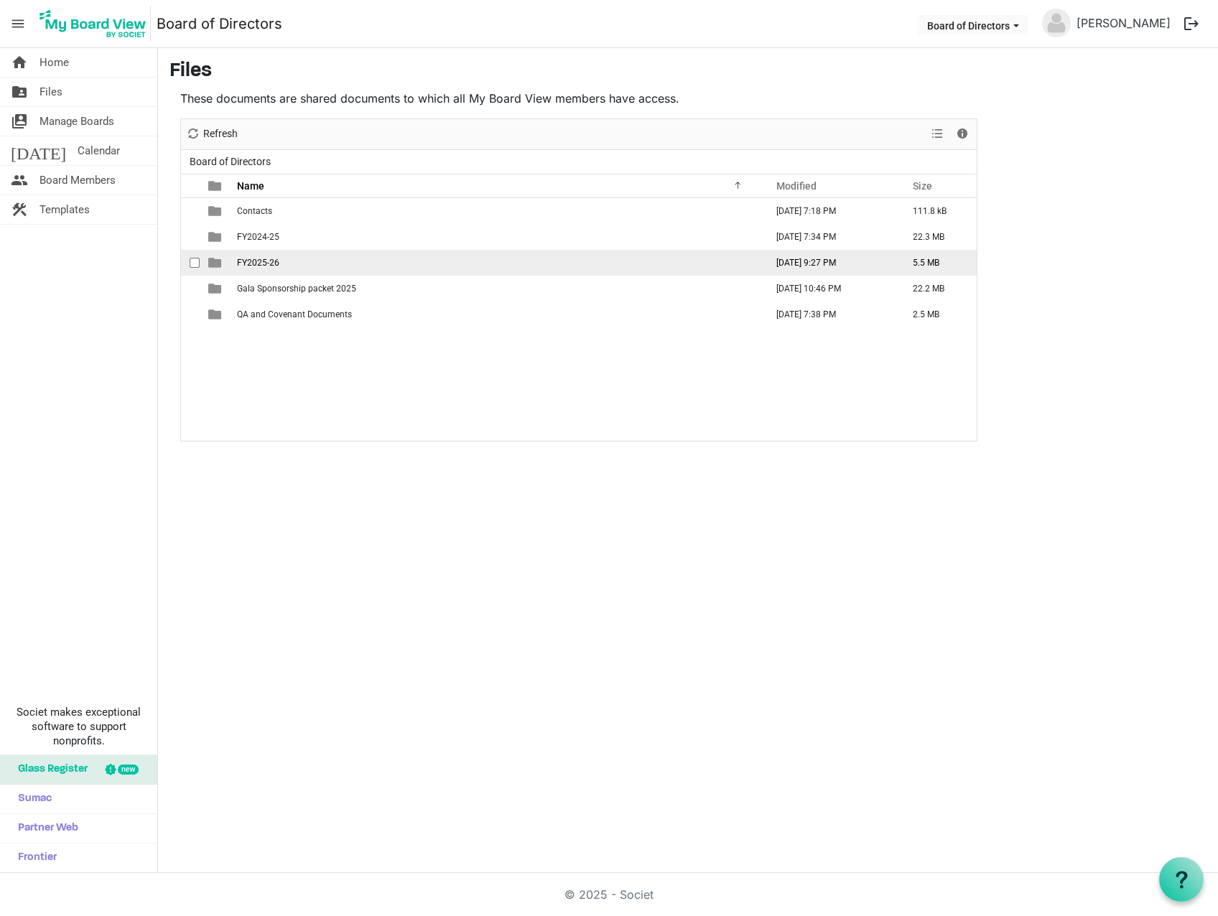
click at [245, 260] on span "FY2025-26" at bounding box center [258, 263] width 42 height 10
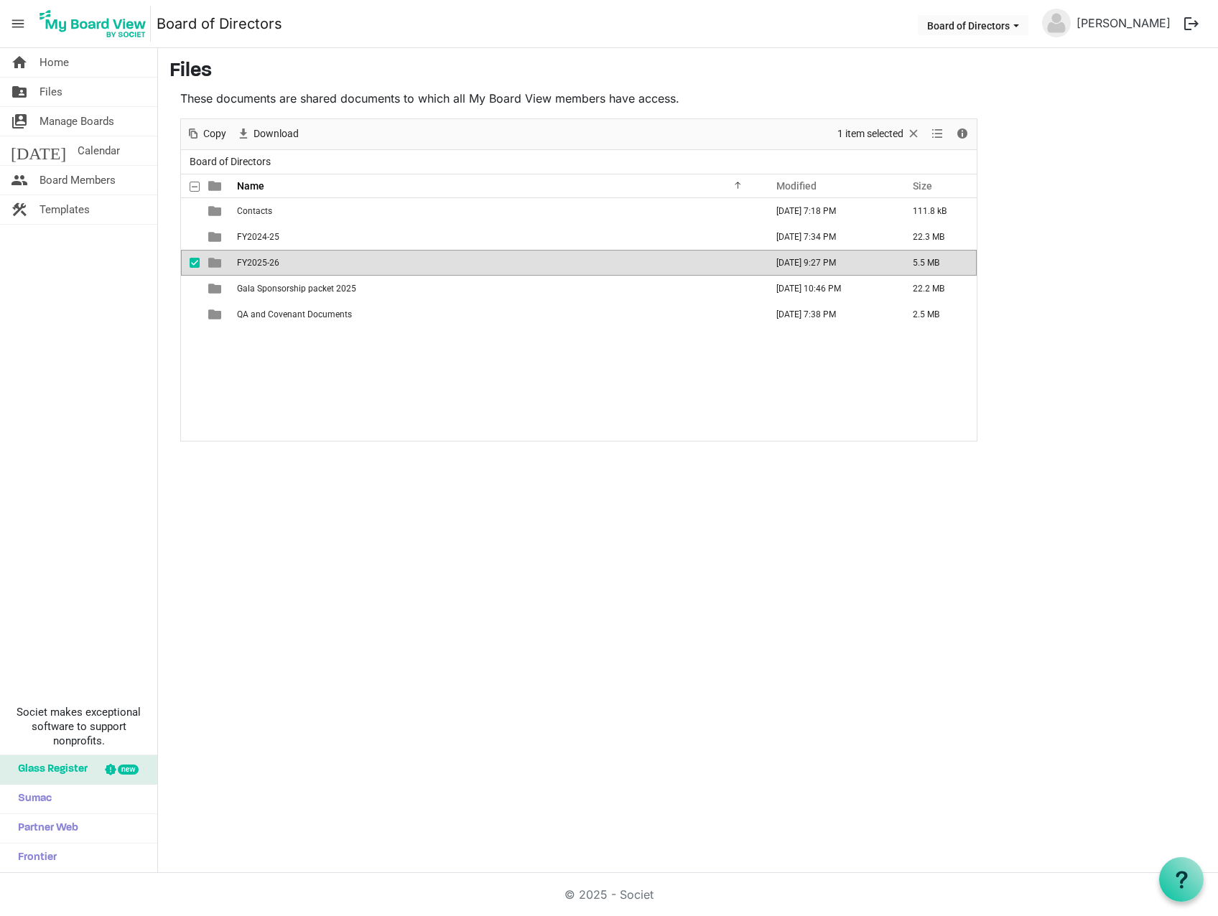
click at [245, 260] on span "FY2025-26" at bounding box center [258, 263] width 42 height 10
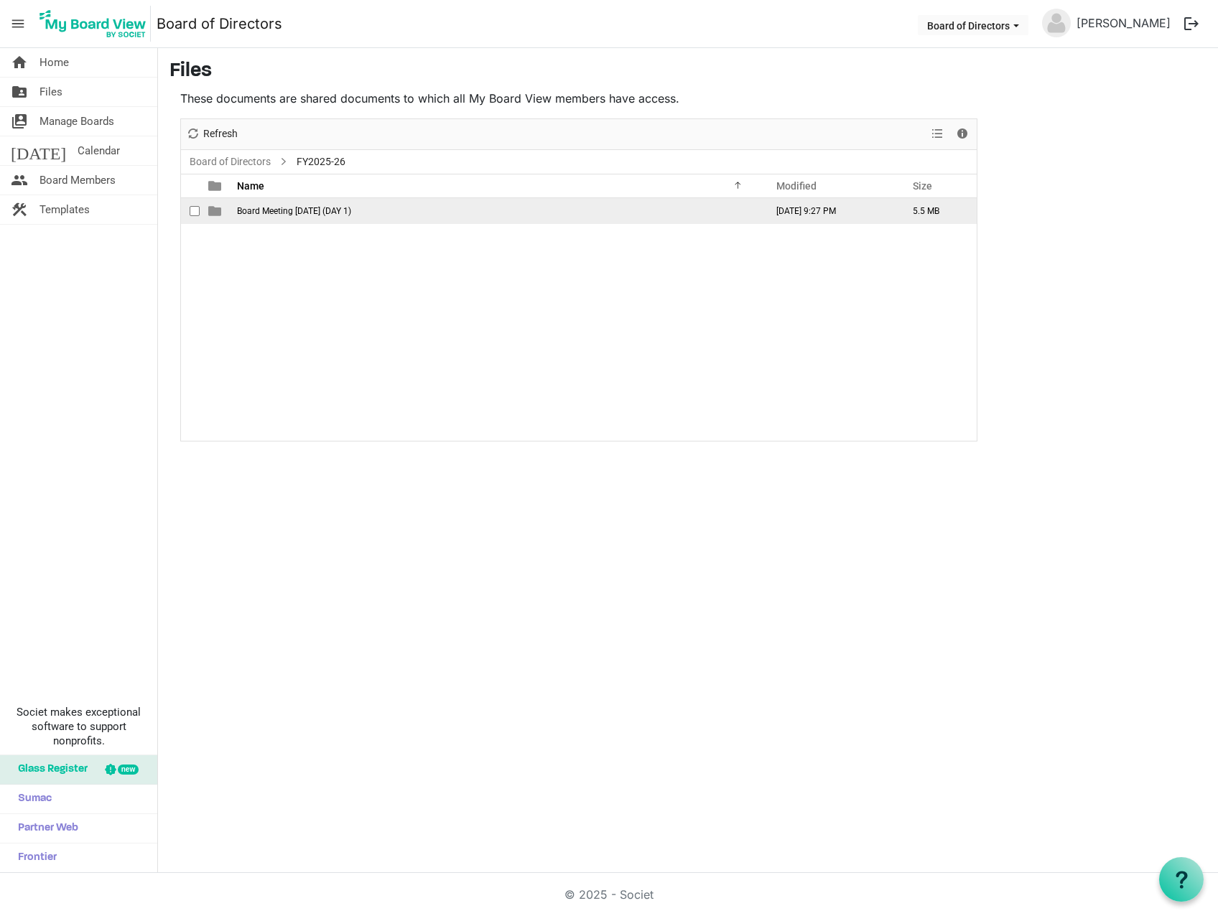
click at [276, 203] on td "Board Meeting August 26, 2025 (DAY 1)" at bounding box center [497, 211] width 529 height 26
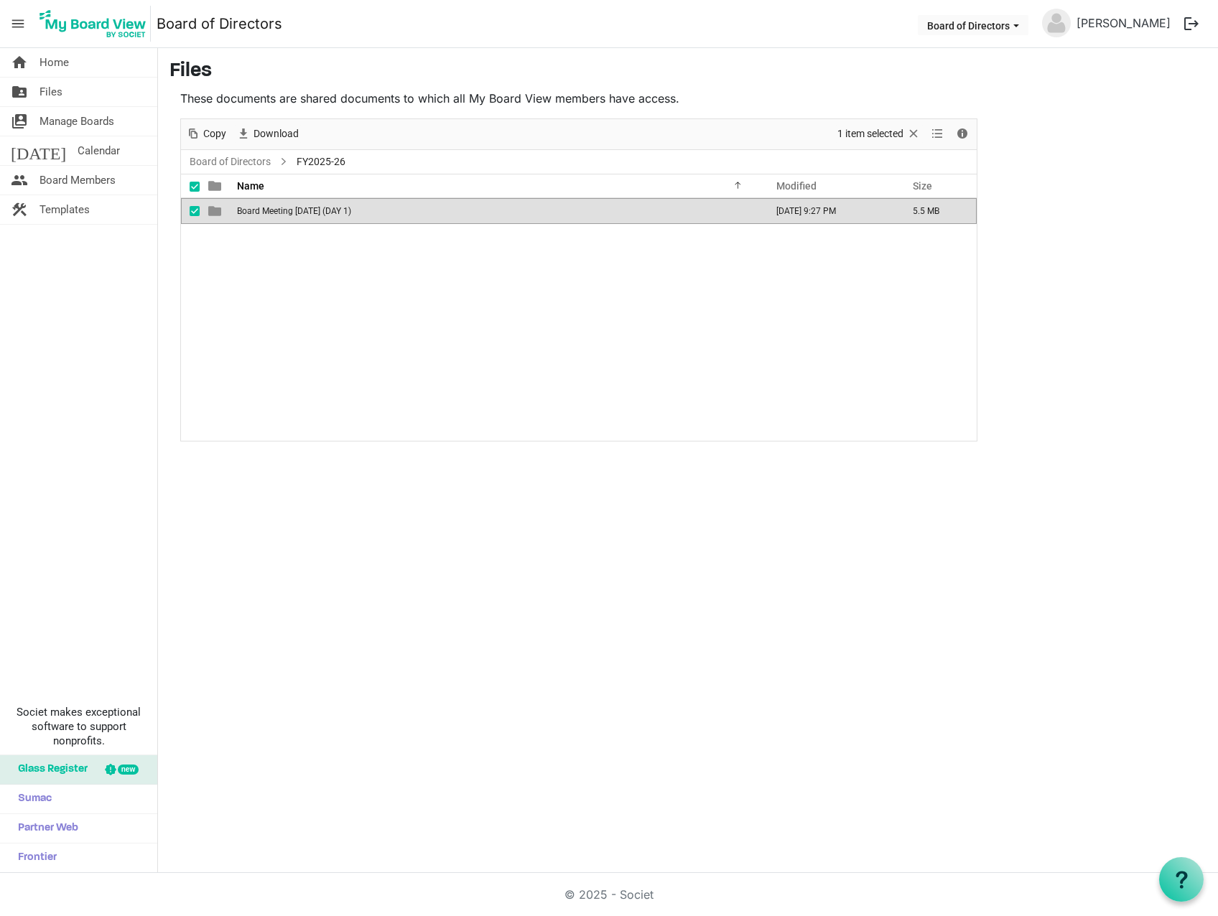
click at [276, 203] on td "Board Meeting August 26, 2025 (DAY 1)" at bounding box center [497, 211] width 529 height 26
